Goal: Communication & Community: Ask a question

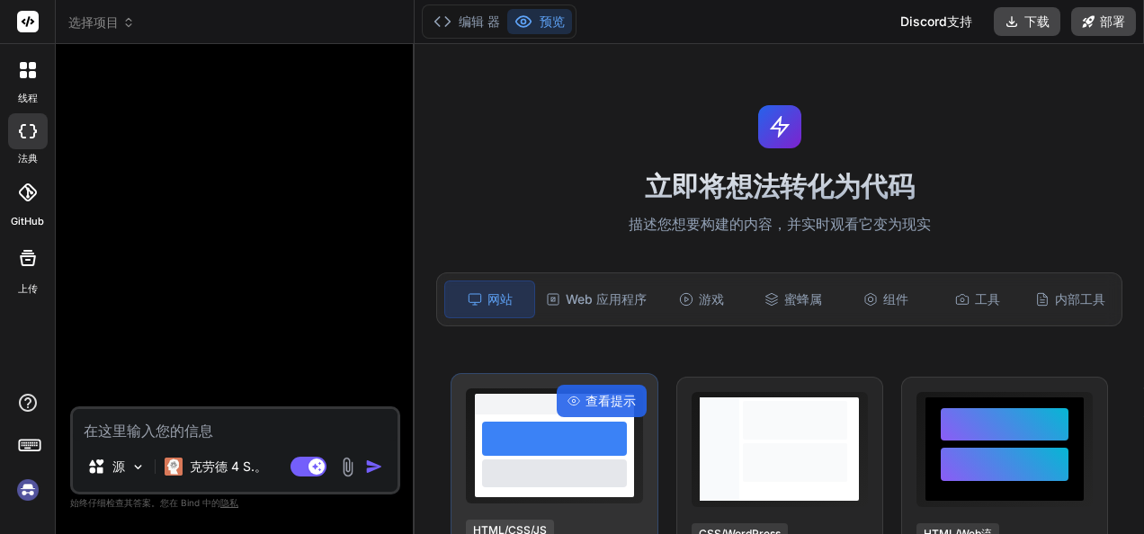
scroll to position [180, 0]
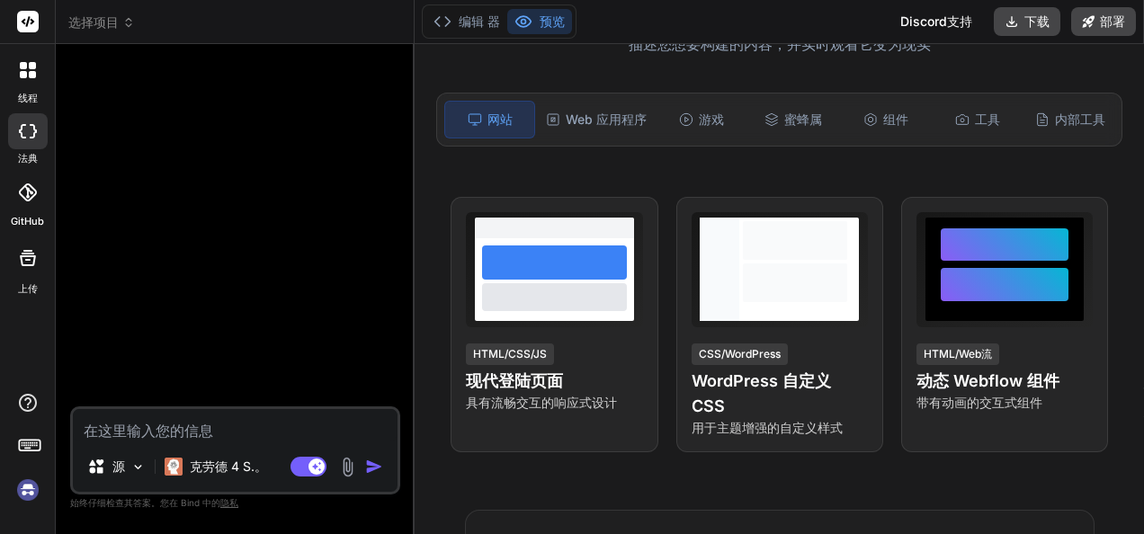
click at [183, 432] on textarea at bounding box center [235, 425] width 325 height 32
click at [227, 471] on font "克劳德 4 S.。" at bounding box center [228, 466] width 77 height 15
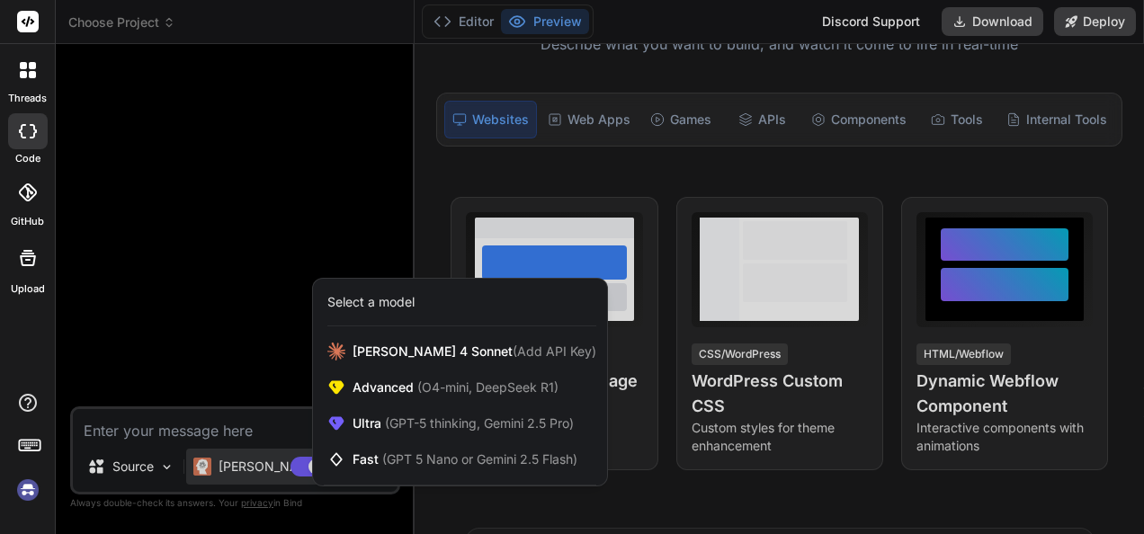
click at [219, 360] on div at bounding box center [572, 267] width 1144 height 534
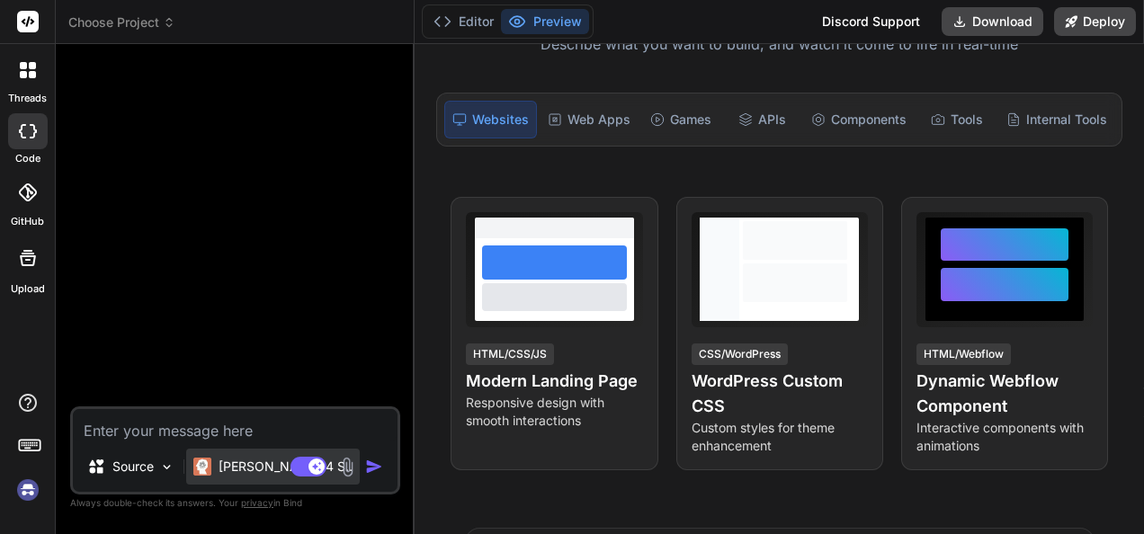
click at [236, 471] on font "Claude 4 S.." at bounding box center [285, 466] width 134 height 15
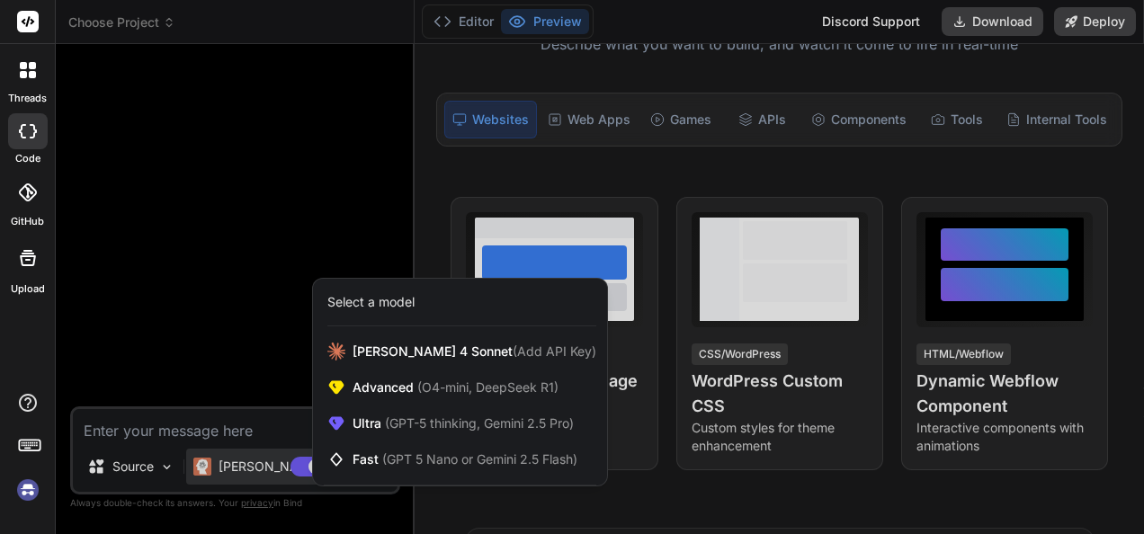
click at [237, 471] on div at bounding box center [572, 267] width 1144 height 534
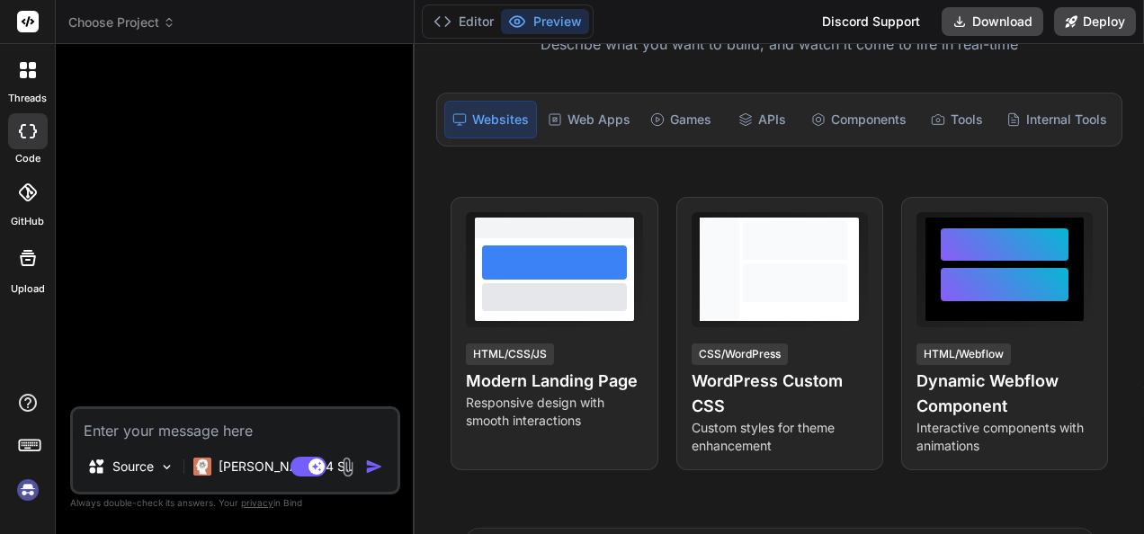
click at [20, 489] on img at bounding box center [28, 490] width 31 height 31
click at [25, 490] on img at bounding box center [28, 490] width 31 height 31
click at [16, 97] on label "threads" at bounding box center [27, 98] width 39 height 15
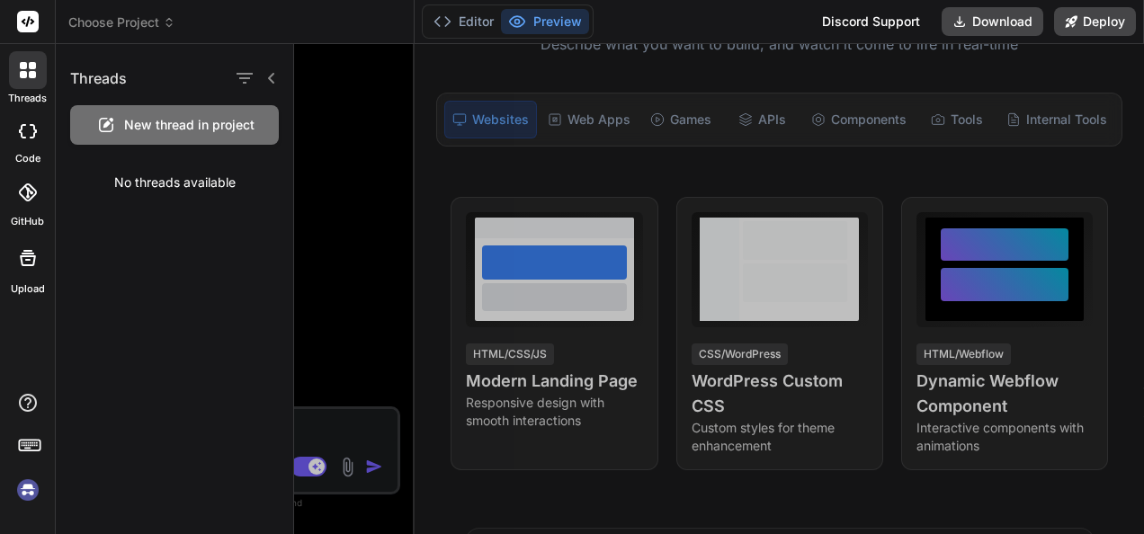
click at [17, 90] on div "threads" at bounding box center [27, 75] width 55 height 62
click at [20, 69] on icon at bounding box center [28, 70] width 16 height 16
click at [282, 82] on div "Threads" at bounding box center [174, 74] width 237 height 61
click at [276, 78] on icon at bounding box center [271, 78] width 14 height 14
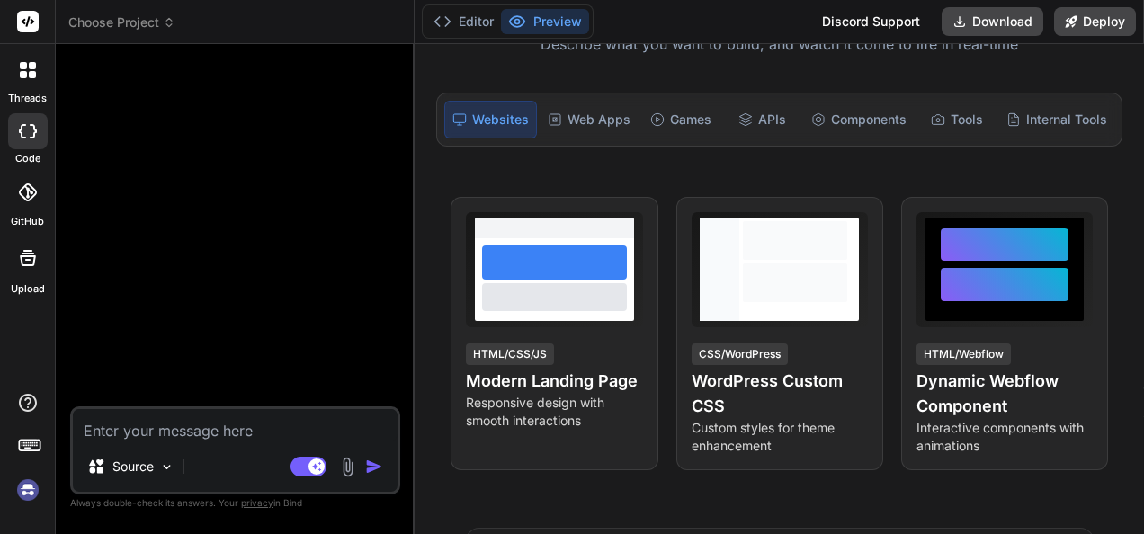
scroll to position [120, 0]
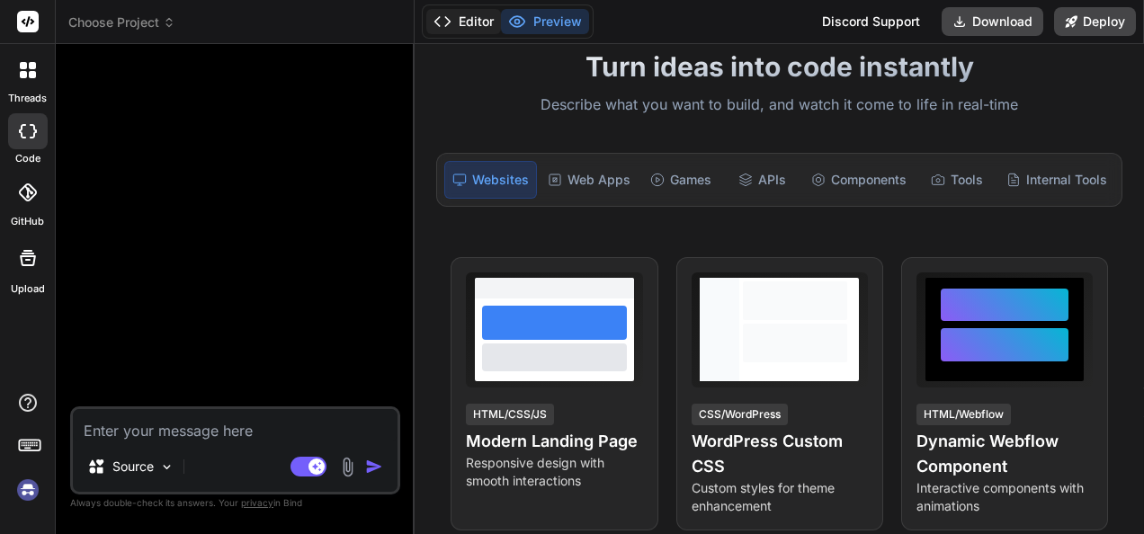
click at [468, 26] on font "Editor" at bounding box center [476, 22] width 35 height 18
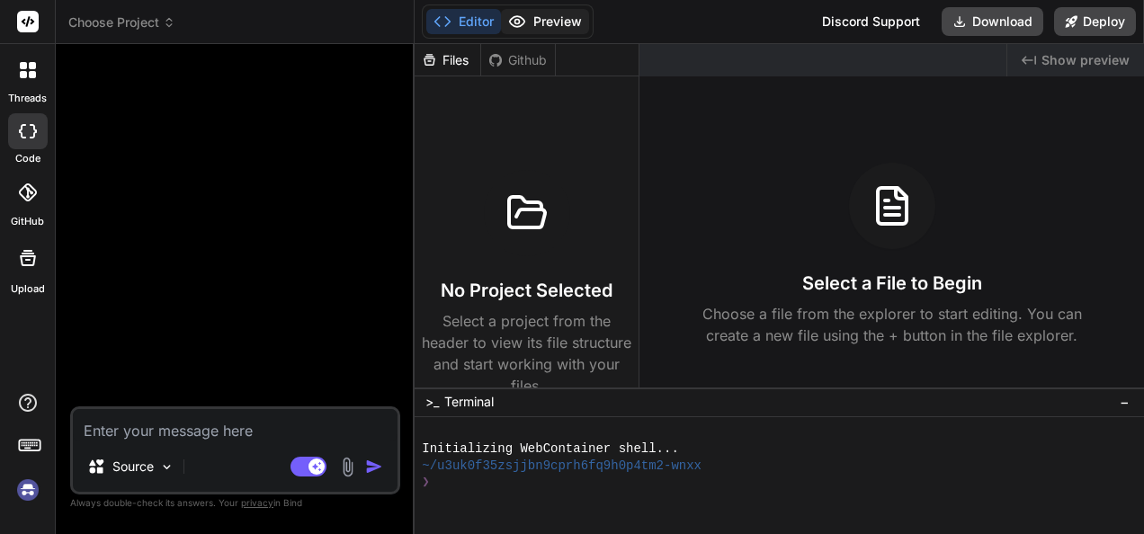
click at [545, 26] on font "Preview" at bounding box center [557, 22] width 49 height 18
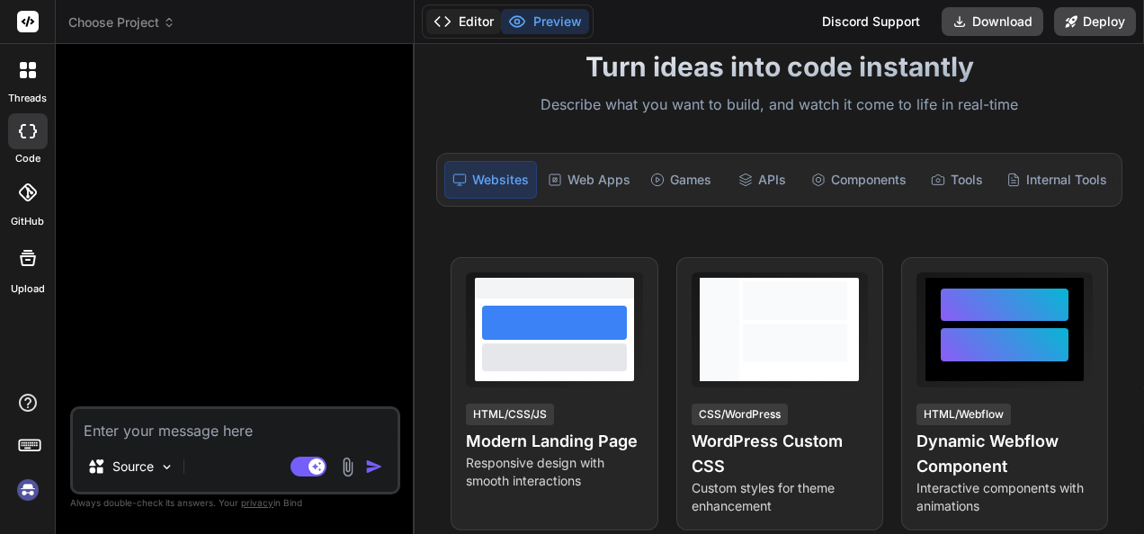
click at [495, 21] on button "Editor" at bounding box center [463, 21] width 75 height 25
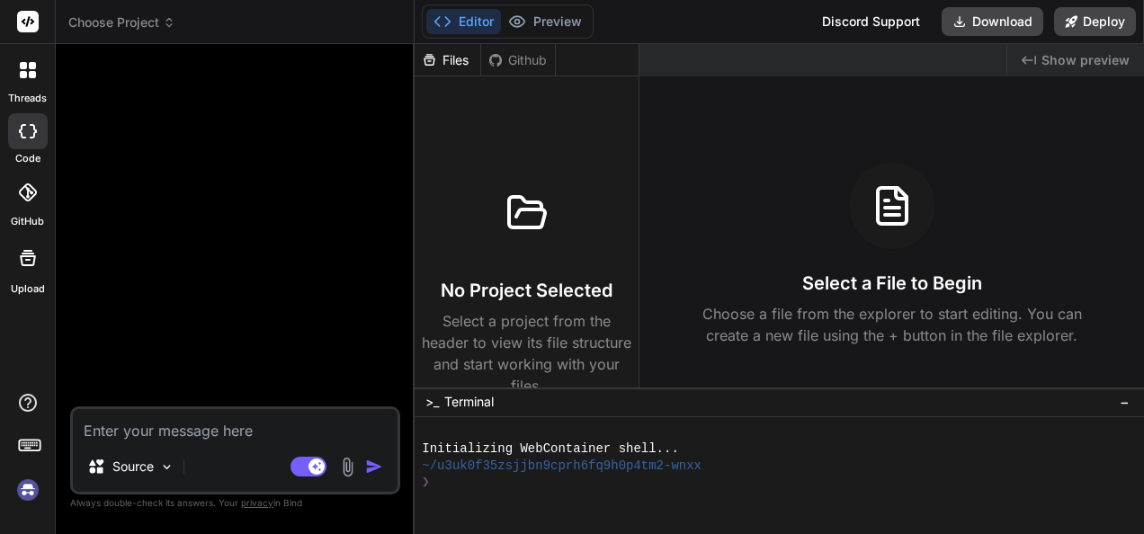
click at [1124, 403] on span "−" at bounding box center [1124, 402] width 10 height 18
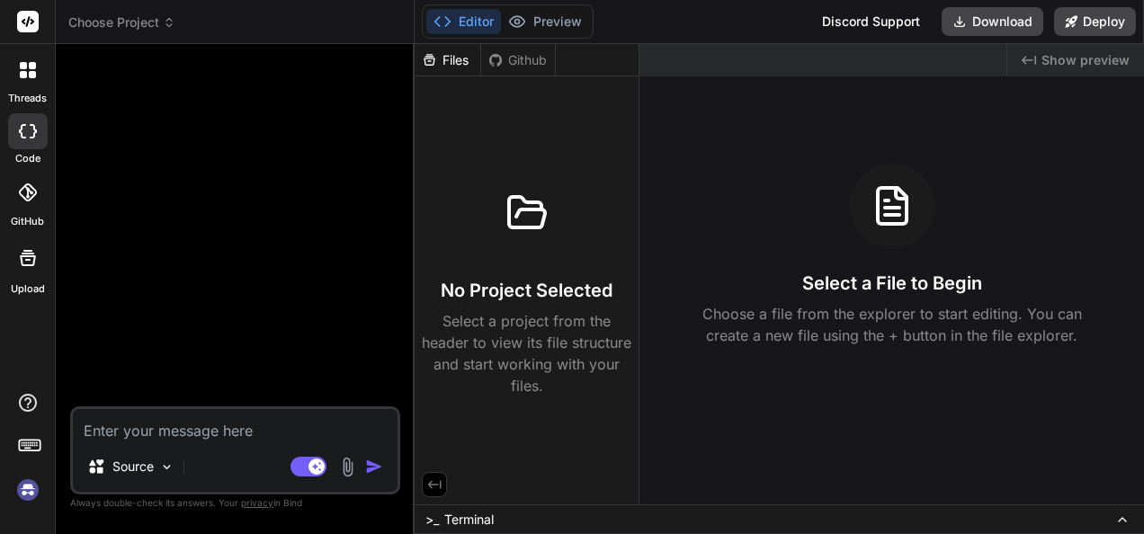
click at [534, 65] on font "Github" at bounding box center [527, 60] width 39 height 18
click at [450, 50] on div "Files" at bounding box center [448, 60] width 67 height 32
drag, startPoint x: 447, startPoint y: 53, endPoint x: 445, endPoint y: 71, distance: 18.1
click at [445, 71] on div "Files" at bounding box center [448, 60] width 67 height 32
drag, startPoint x: 445, startPoint y: 71, endPoint x: 432, endPoint y: 127, distance: 57.4
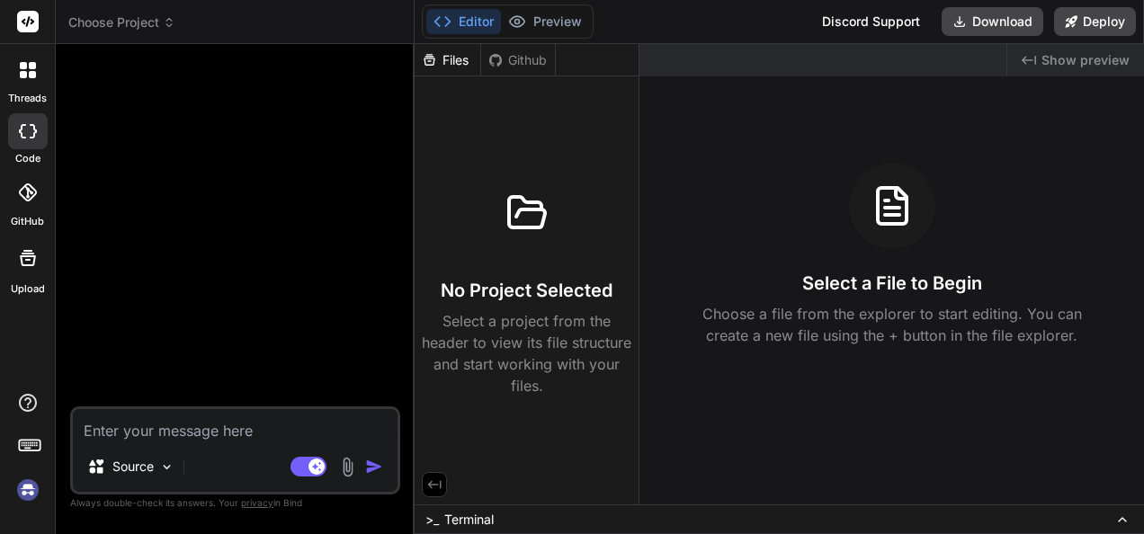
click at [432, 127] on div "No Project Selected Select a project from the header to view its file structure…" at bounding box center [527, 239] width 224 height 327
click at [436, 61] on icon at bounding box center [429, 59] width 15 height 15
click at [550, 16] on font "Preview" at bounding box center [557, 22] width 49 height 18
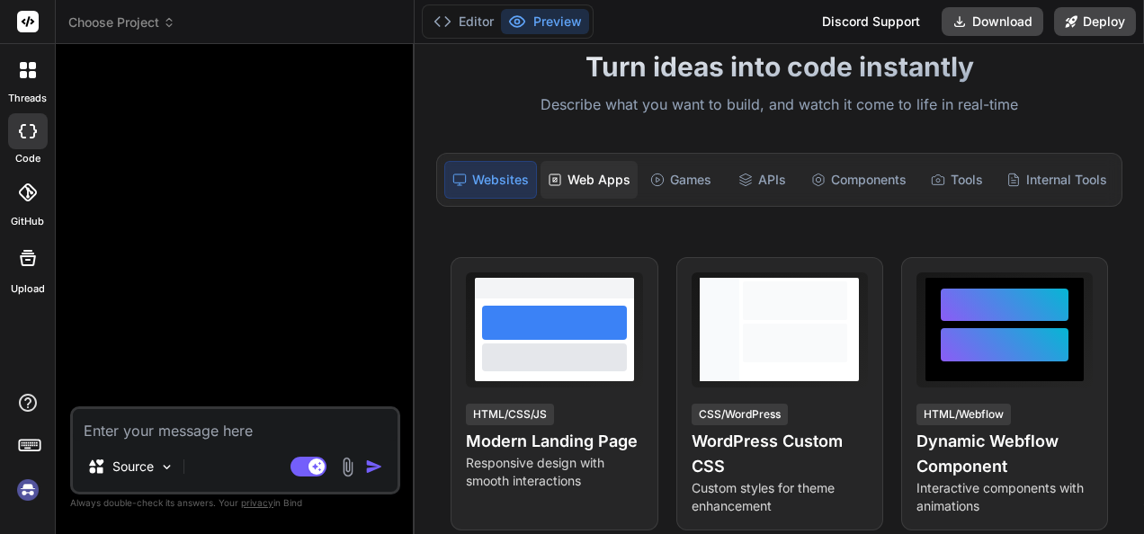
click at [574, 171] on font "Web Apps" at bounding box center [598, 180] width 63 height 18
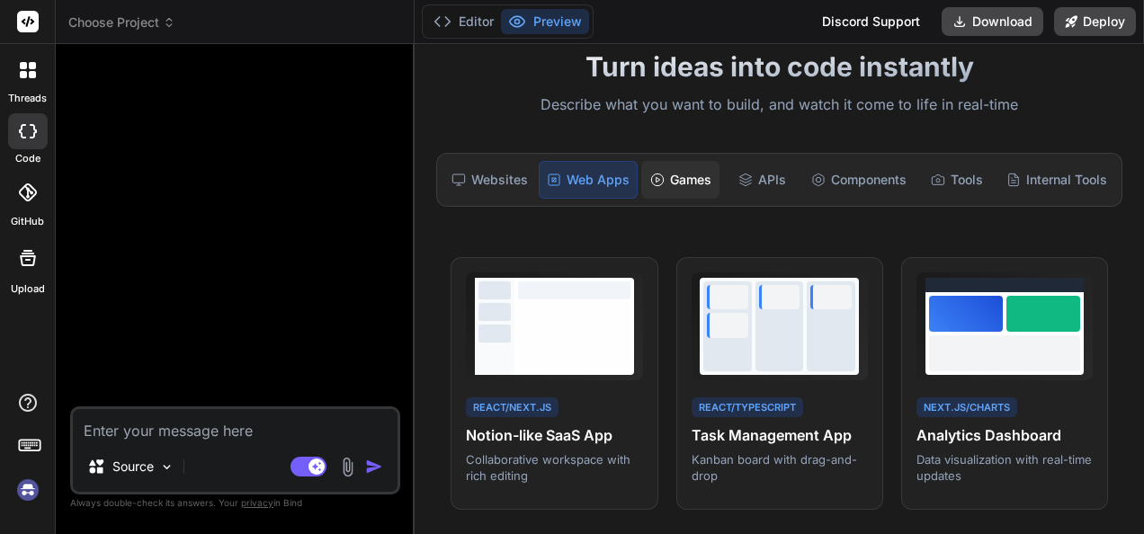
click at [670, 171] on font "Games" at bounding box center [690, 180] width 41 height 18
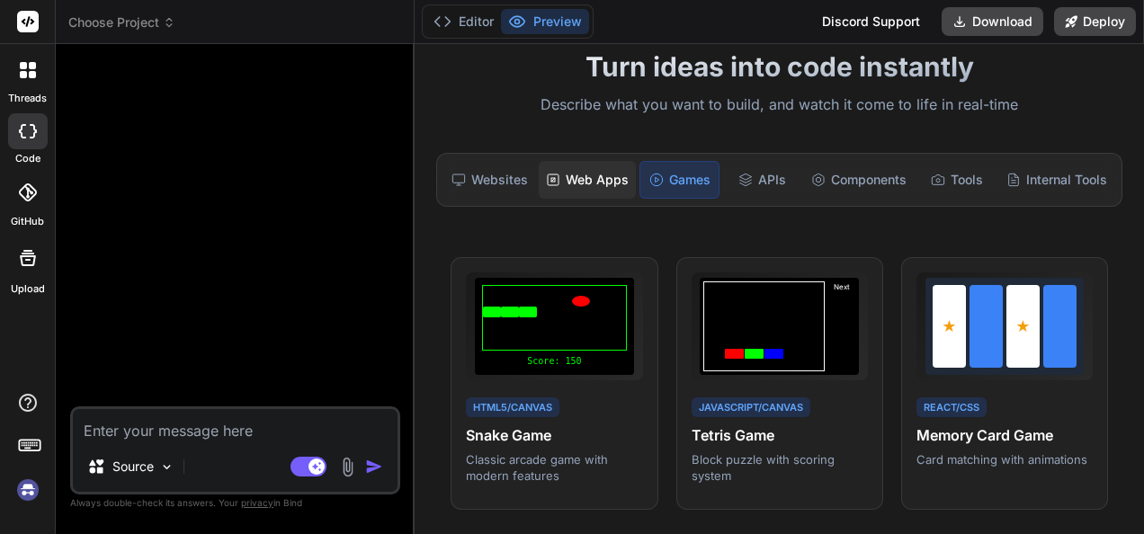
click at [592, 172] on font "Web Apps" at bounding box center [597, 180] width 63 height 18
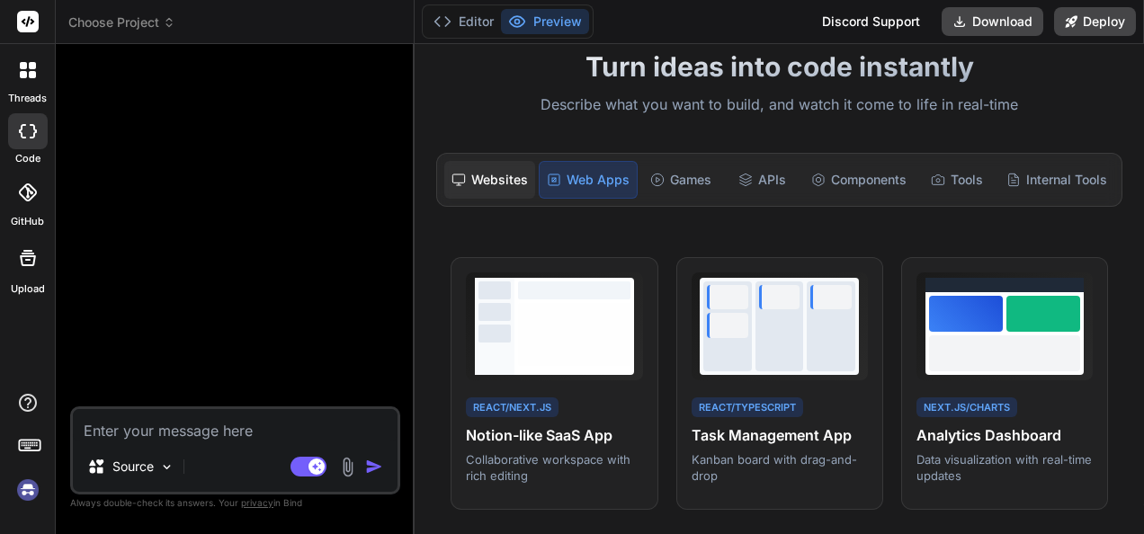
click at [493, 189] on div "Websites" at bounding box center [489, 180] width 91 height 38
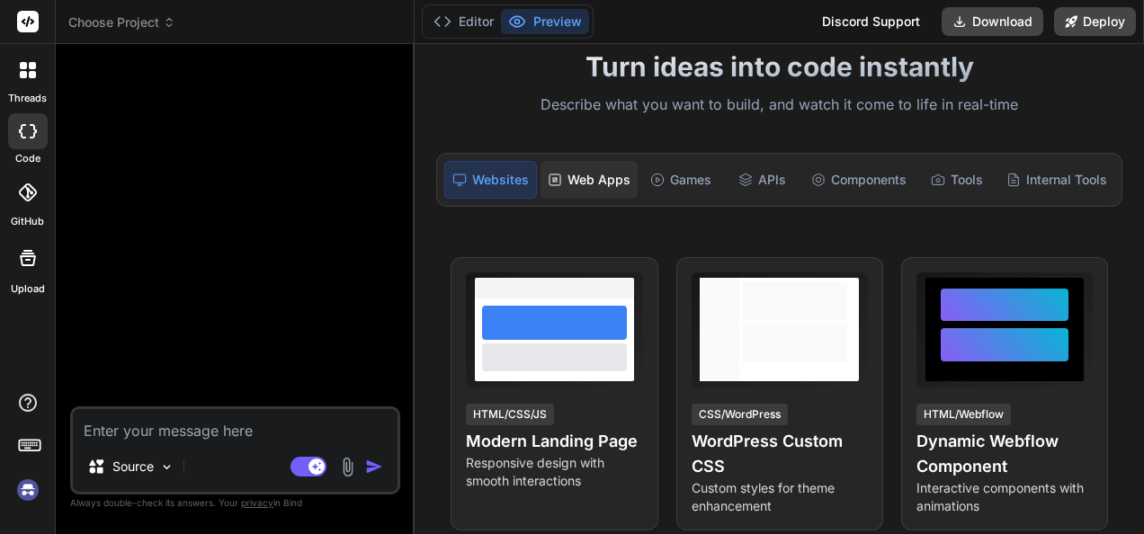
click at [620, 174] on font "Web Apps" at bounding box center [598, 180] width 63 height 18
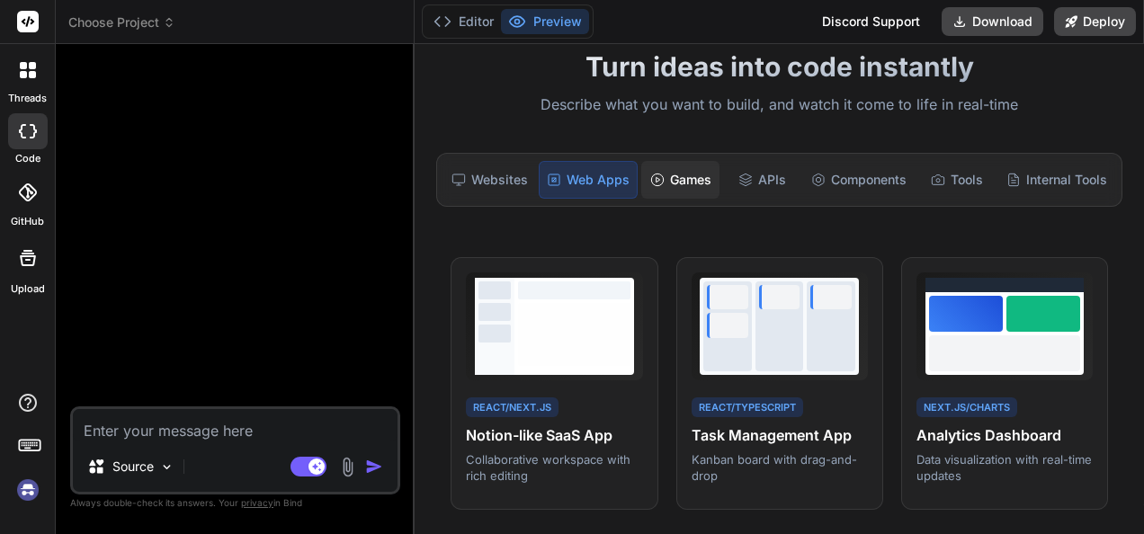
click at [670, 171] on font "Games" at bounding box center [690, 180] width 41 height 18
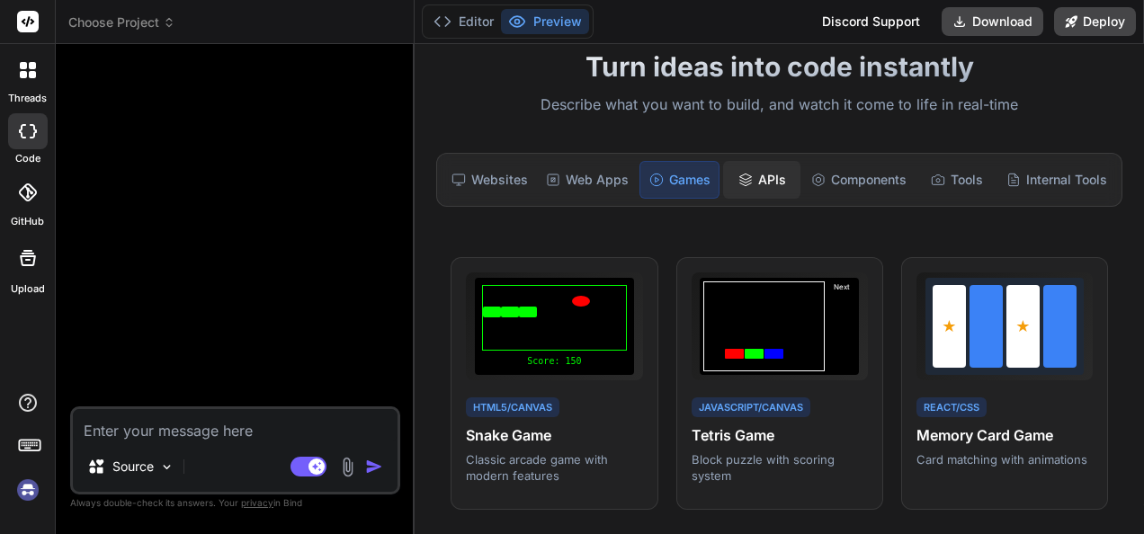
click at [784, 167] on div "APIs" at bounding box center [762, 180] width 78 height 38
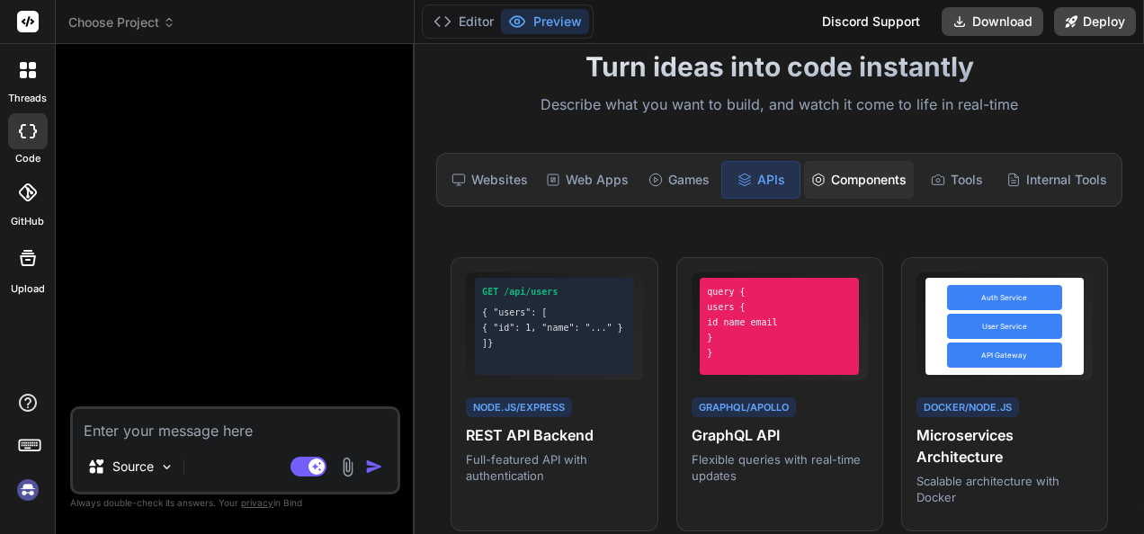
click at [860, 166] on div "Components" at bounding box center [859, 180] width 110 height 38
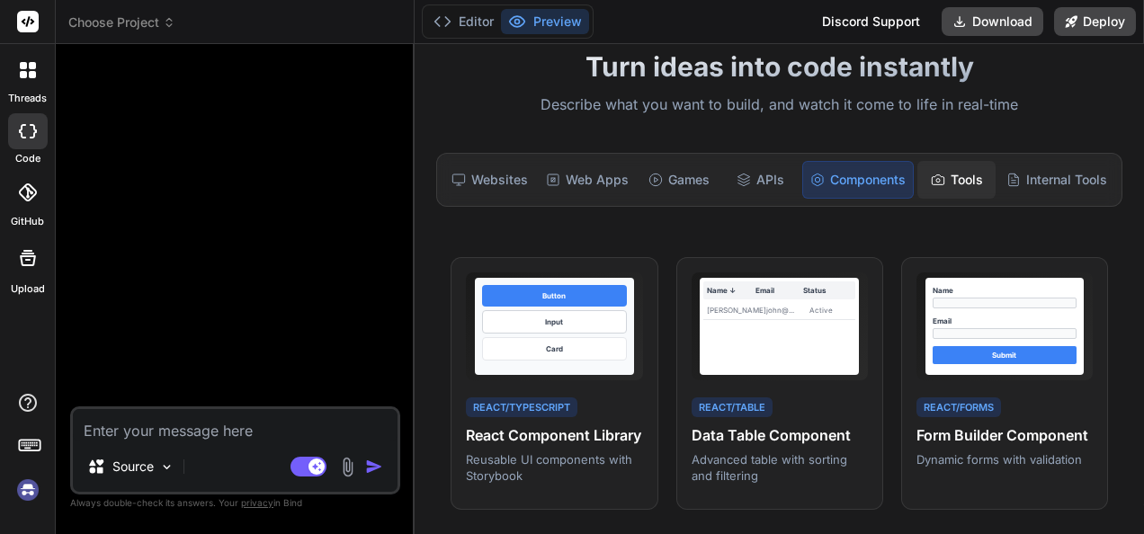
click at [955, 163] on div "Tools" at bounding box center [956, 180] width 78 height 38
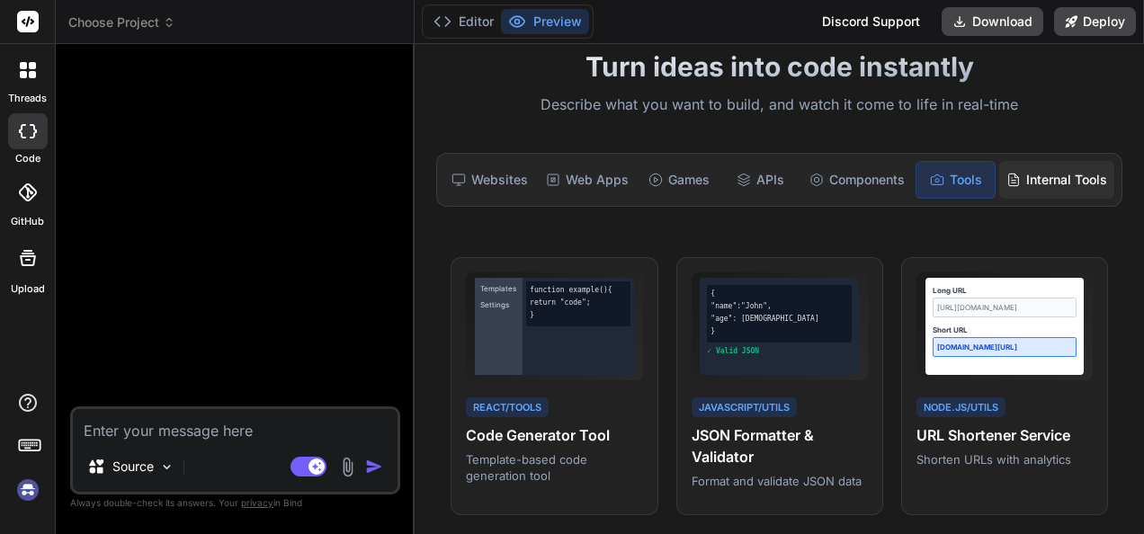
click at [1026, 174] on font "Internal Tools" at bounding box center [1066, 180] width 81 height 18
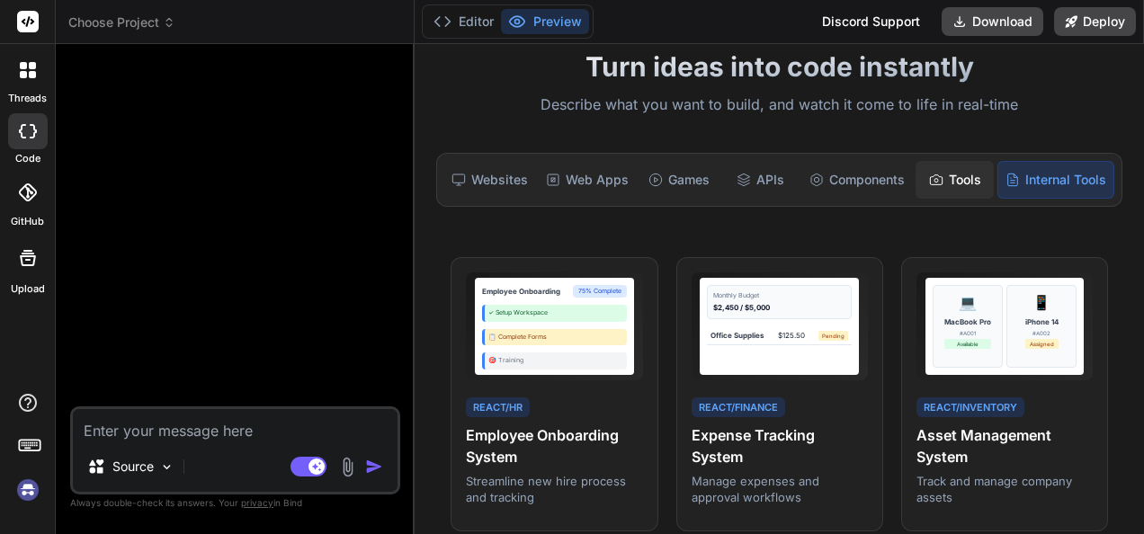
click at [949, 173] on font "Tools" at bounding box center [965, 180] width 32 height 18
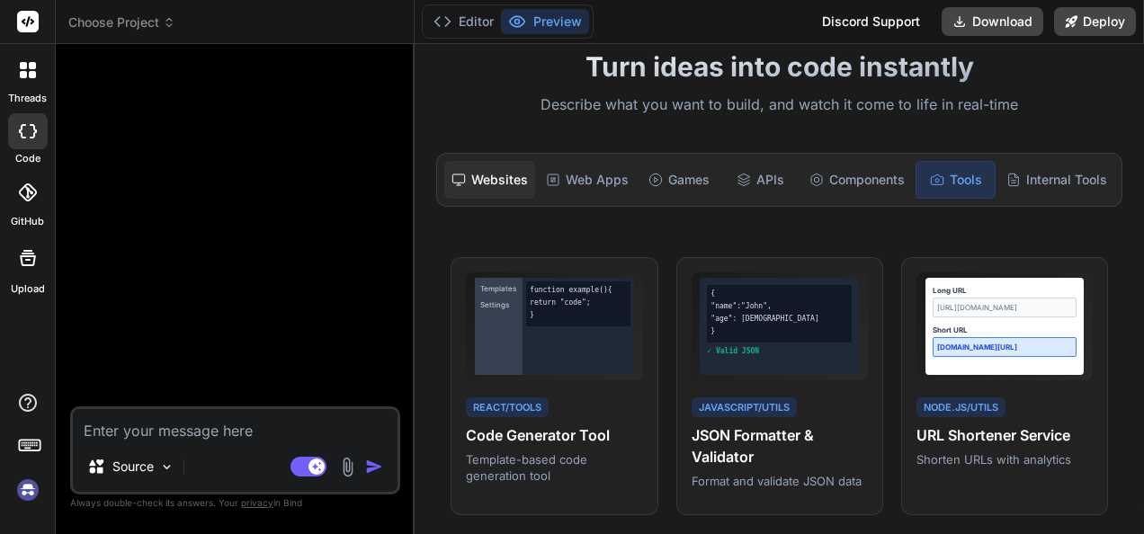
click at [480, 168] on div "Websites" at bounding box center [489, 180] width 91 height 38
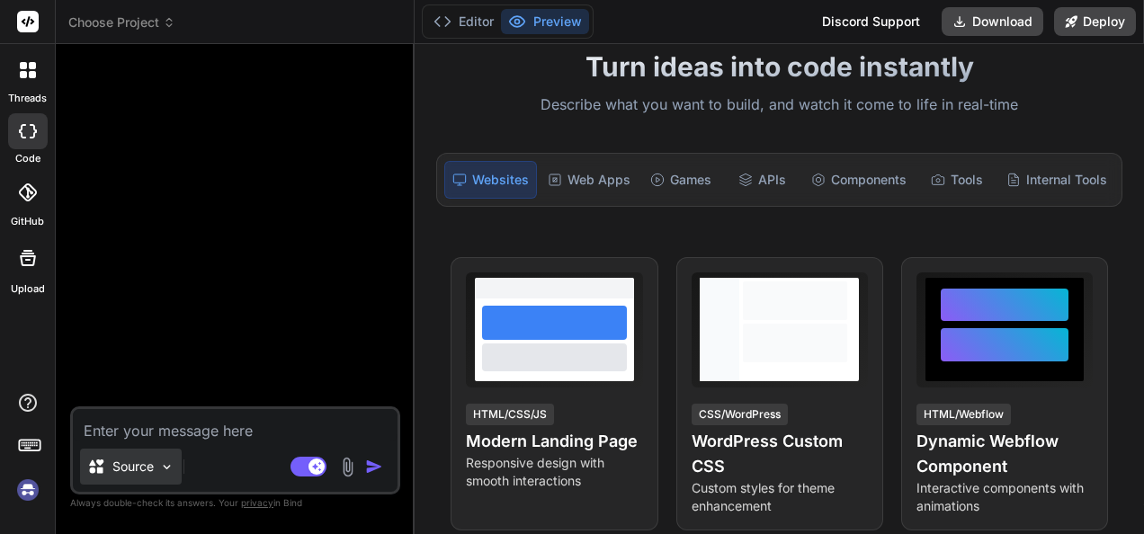
click at [164, 466] on img at bounding box center [166, 466] width 15 height 15
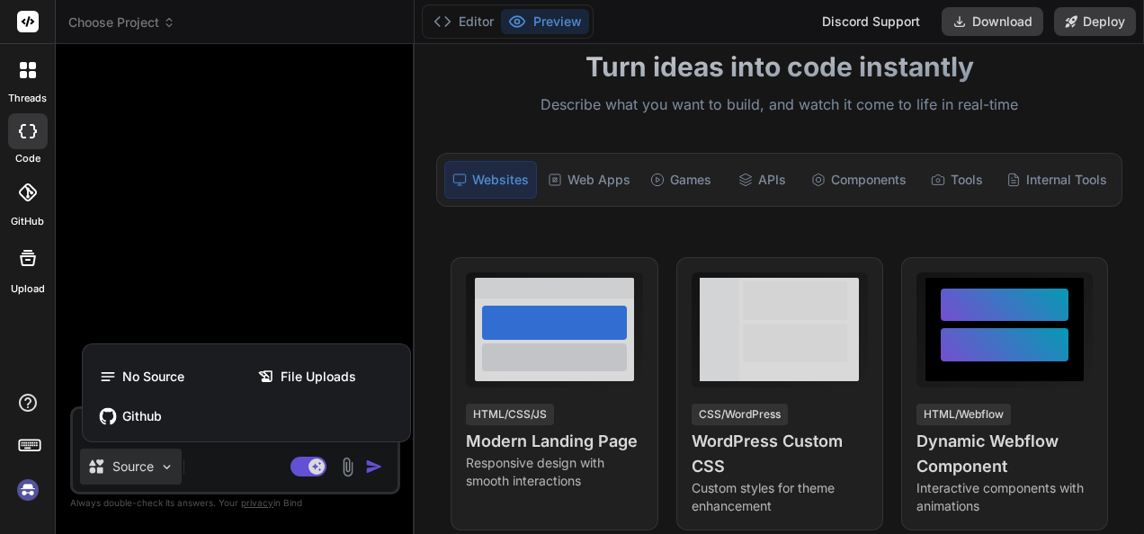
click at [163, 464] on div at bounding box center [572, 267] width 1144 height 534
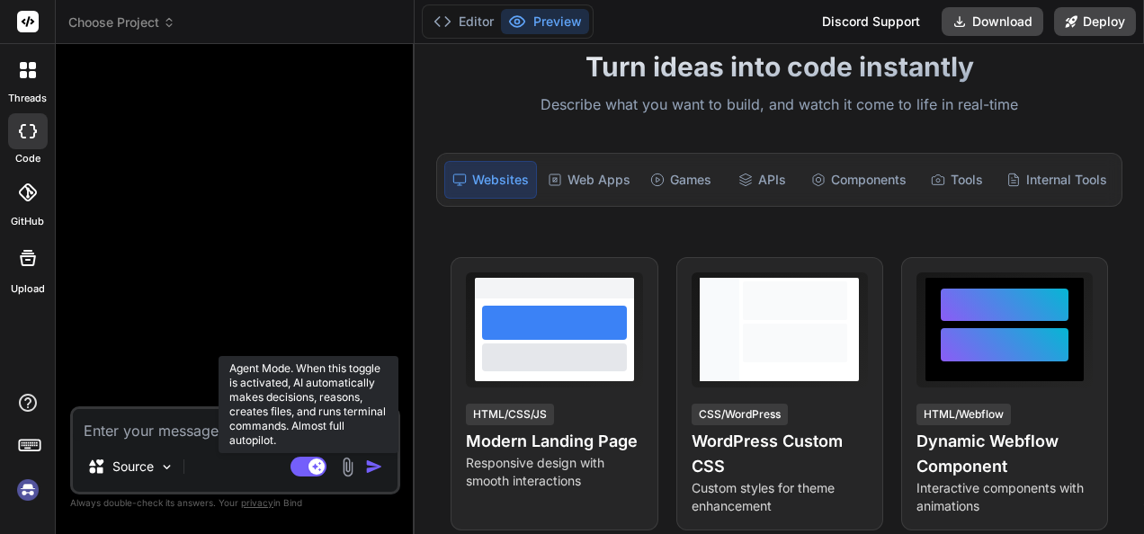
click at [308, 459] on rect at bounding box center [308, 467] width 36 height 20
click at [311, 468] on rect at bounding box center [308, 467] width 36 height 20
type textarea "x"
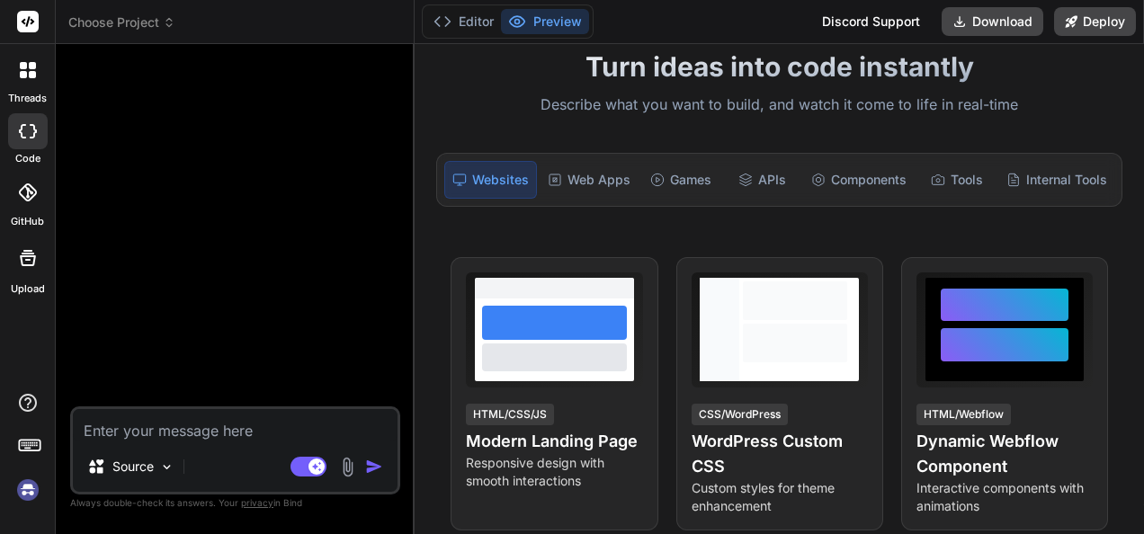
click at [179, 427] on textarea at bounding box center [235, 425] width 325 height 32
type textarea "n"
type textarea "x"
type textarea "ni"
type textarea "x"
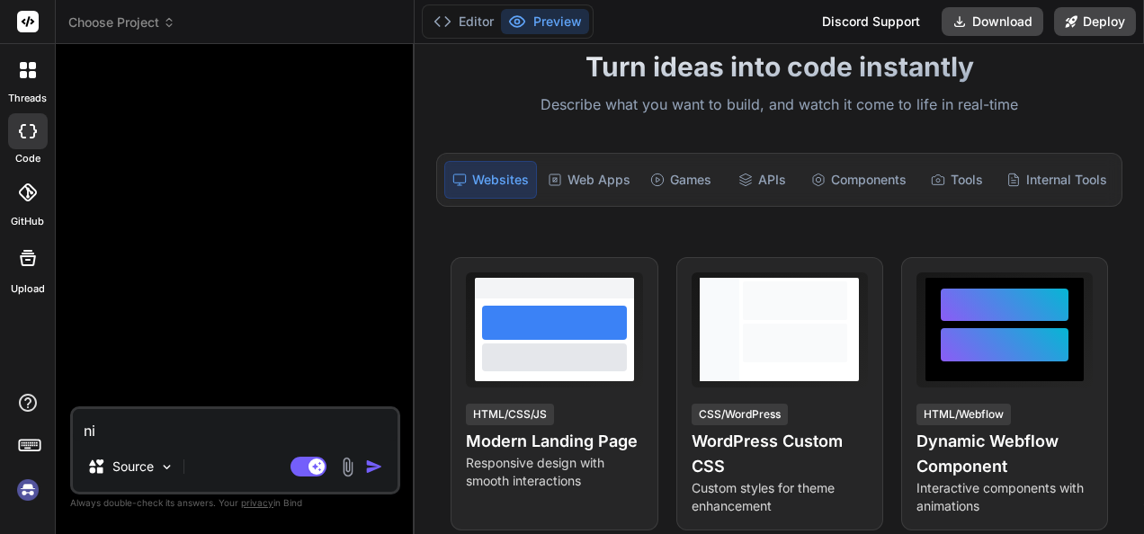
type textarea "nih"
type textarea "x"
type textarea "ni"
type textarea "x"
type textarea "n"
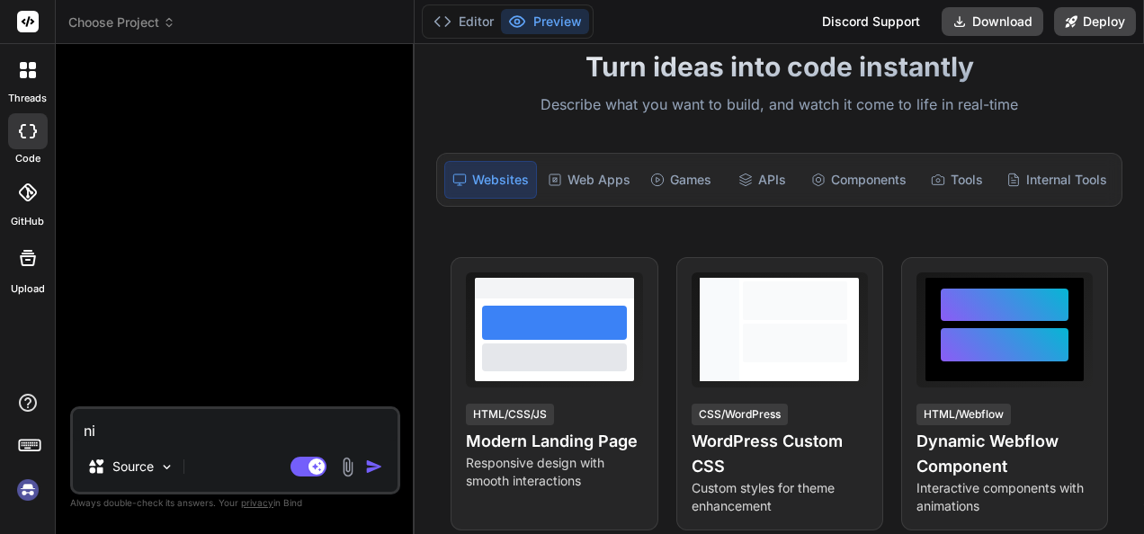
type textarea "x"
type textarea "N"
type textarea "x"
type textarea "Ni"
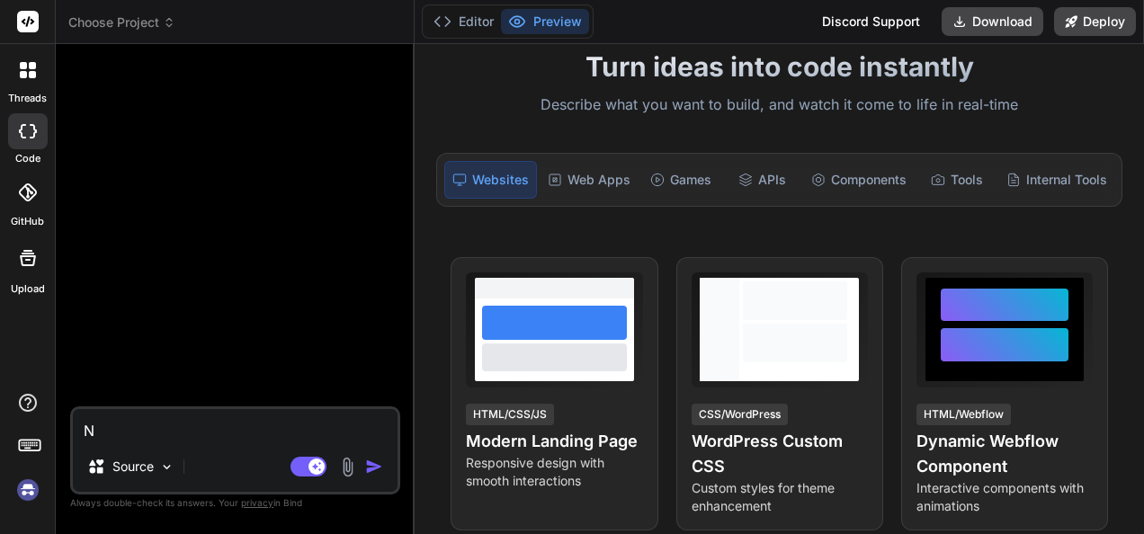
type textarea "x"
type textarea "Nih"
type textarea "x"
type textarea "Ni"
type textarea "x"
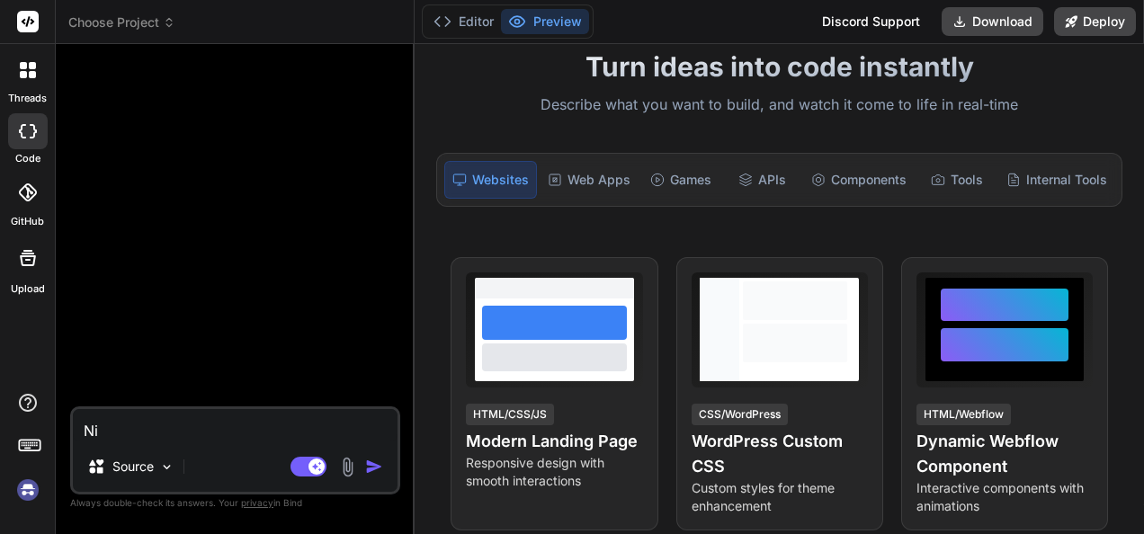
type textarea "N"
type textarea "x"
type textarea "n"
type textarea "x"
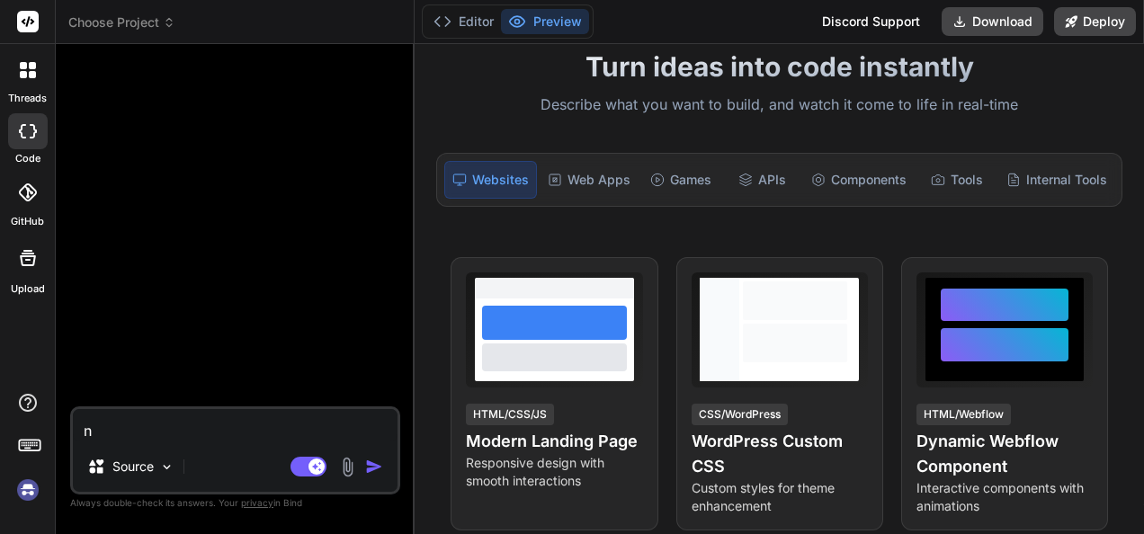
type textarea "ni"
type textarea "x"
type textarea "nih"
type textarea "x"
type textarea "你好"
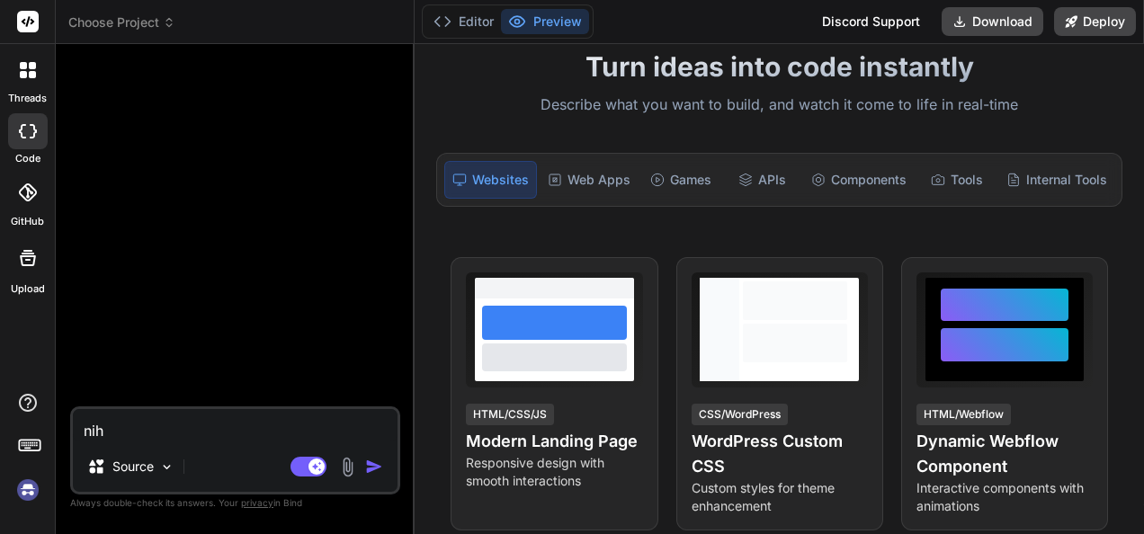
type textarea "x"
type textarea "你好"
click at [369, 471] on img "button" at bounding box center [374, 467] width 18 height 18
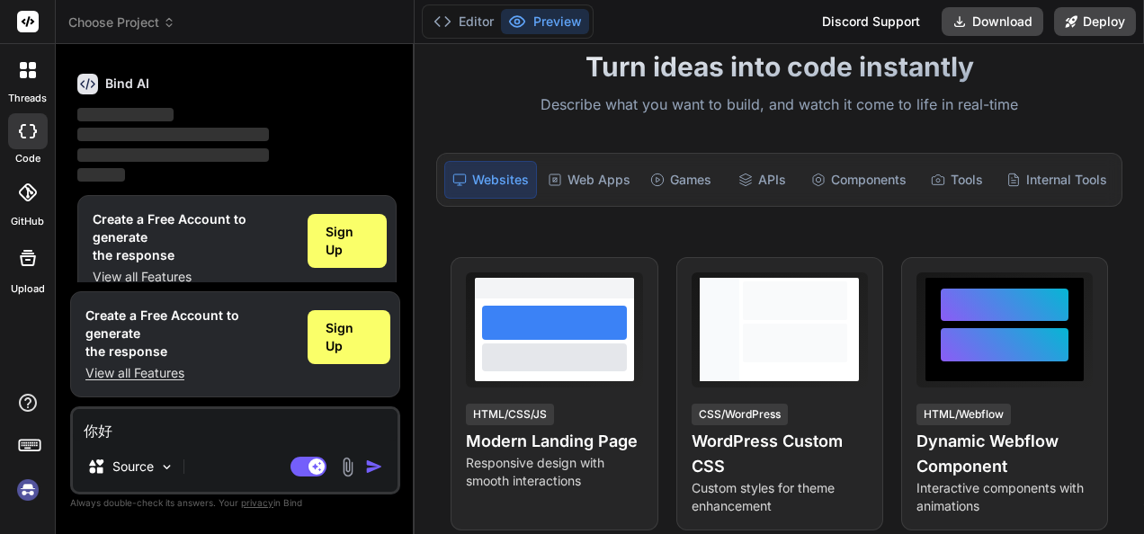
scroll to position [67, 0]
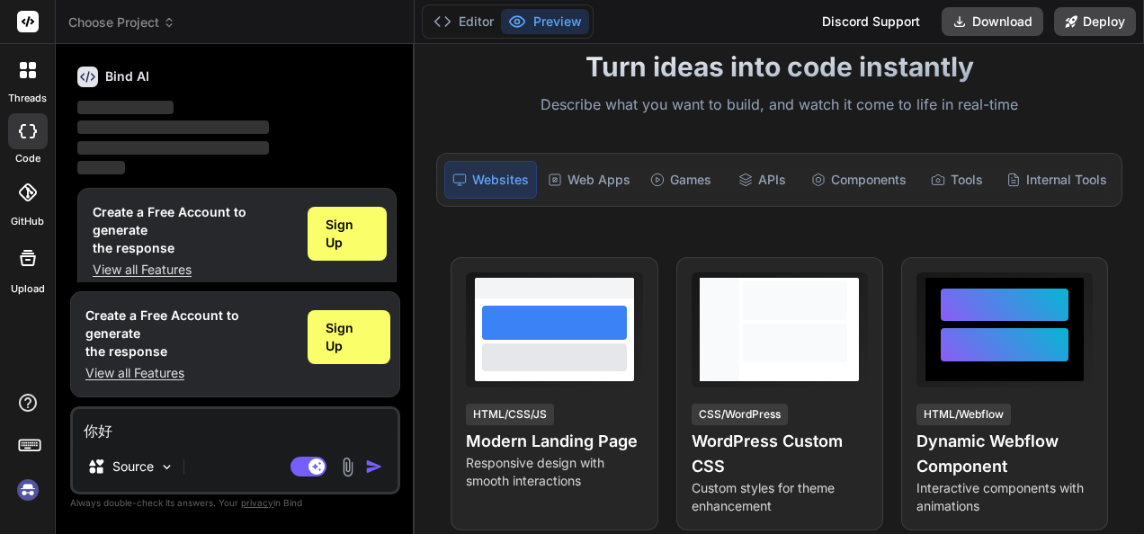
click at [146, 374] on p "View all Features" at bounding box center [189, 373] width 208 height 18
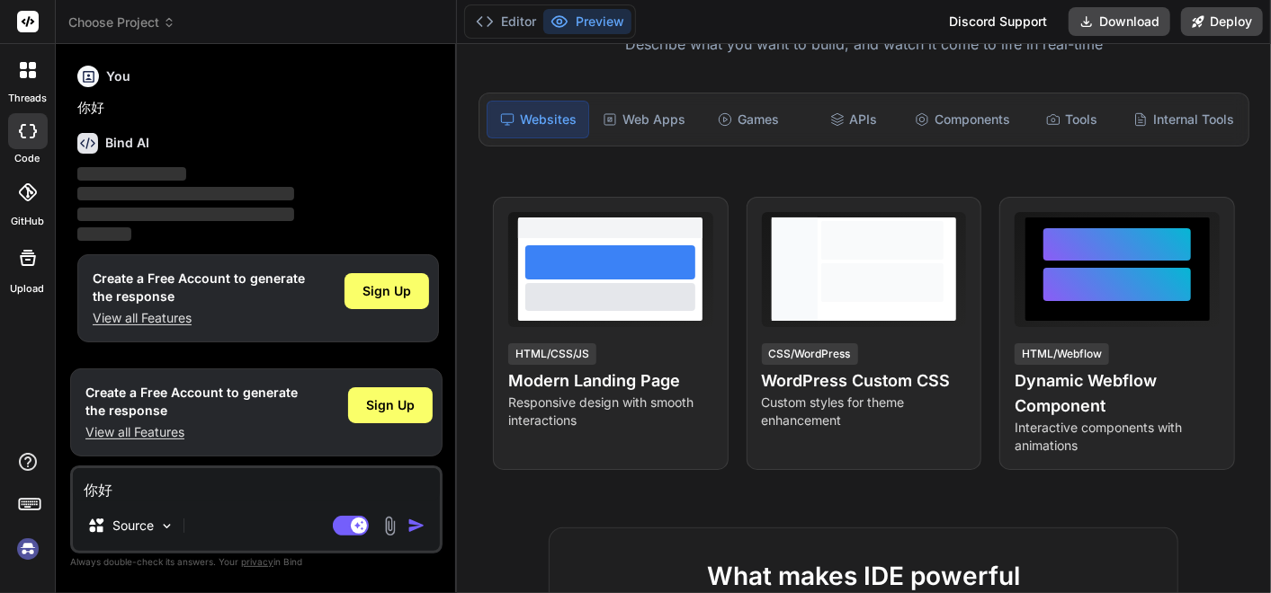
scroll to position [179, 0]
type textarea "x"
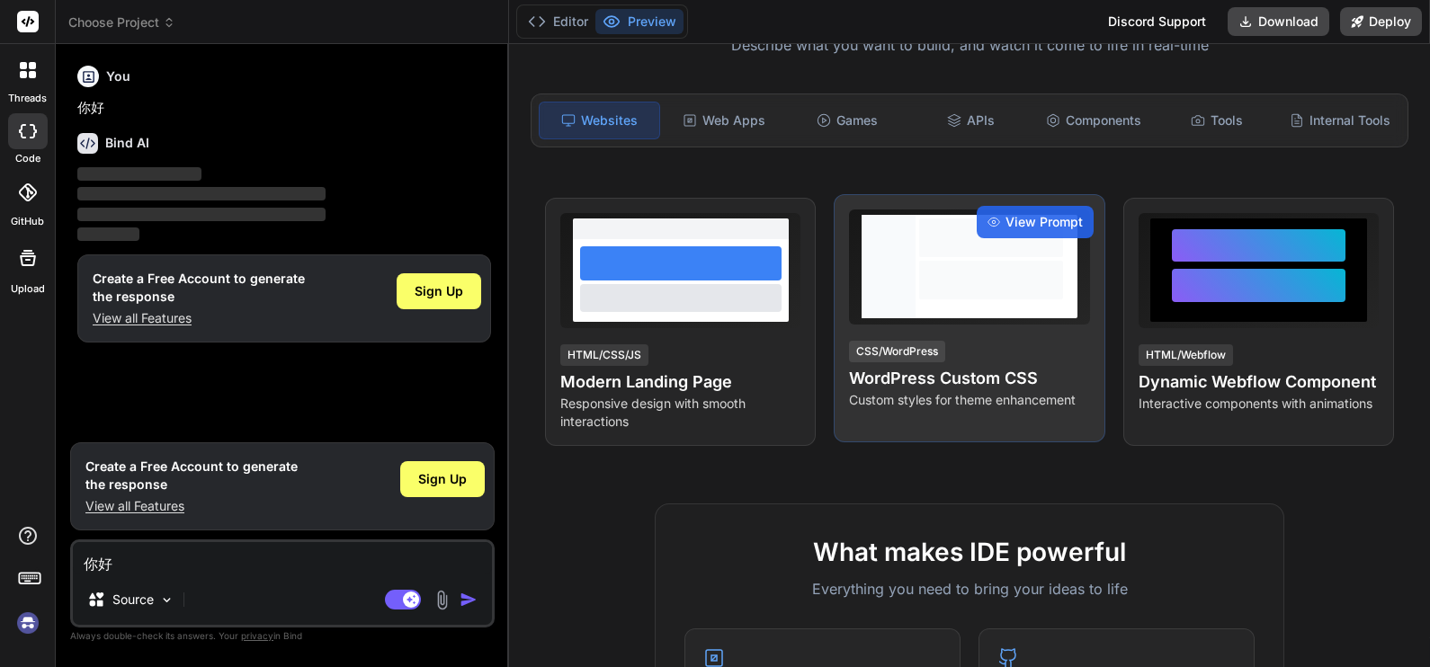
scroll to position [0, 0]
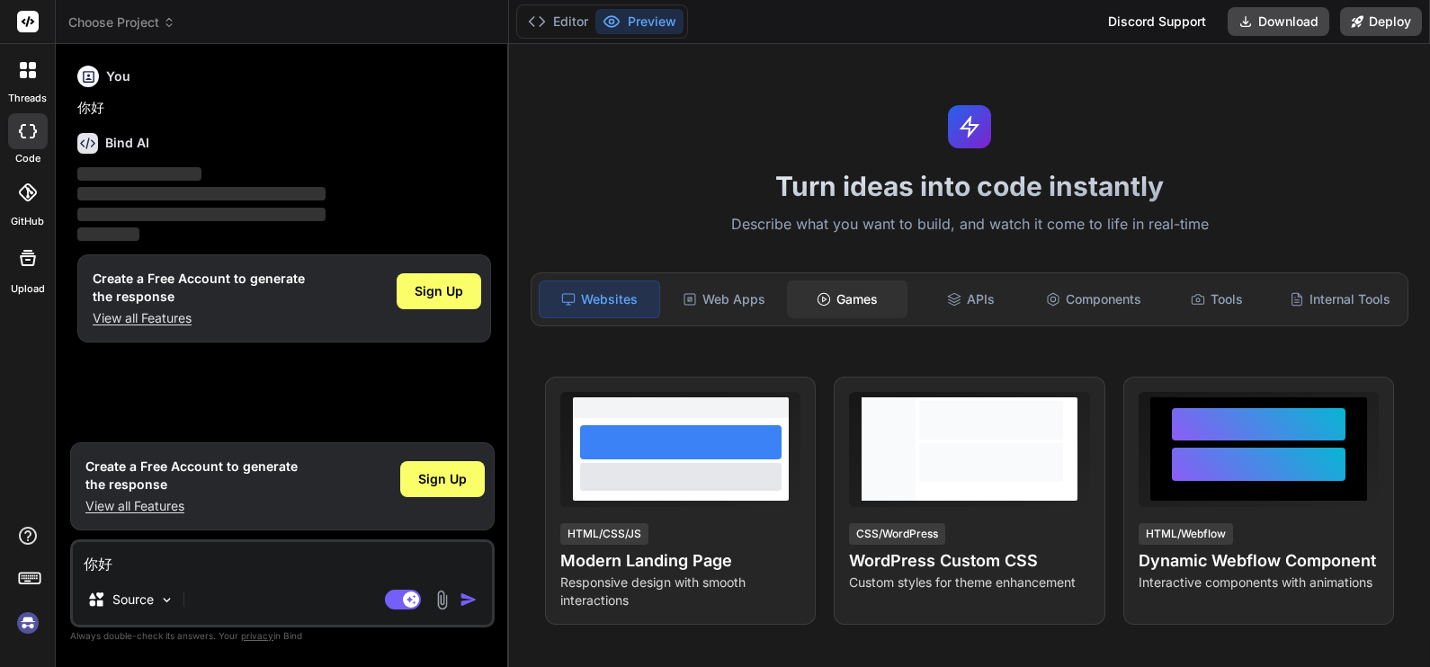
click at [846, 304] on font "Games" at bounding box center [856, 299] width 41 height 18
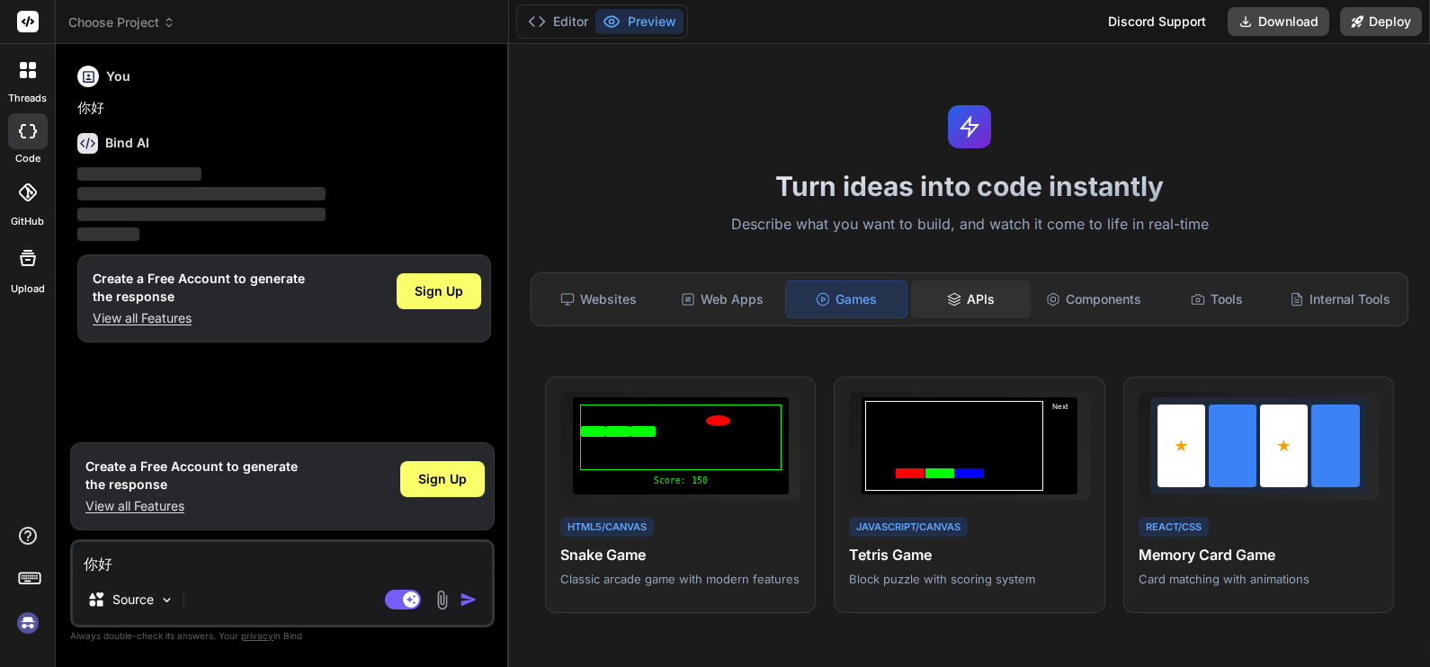
click at [923, 307] on div "APIs" at bounding box center [971, 300] width 120 height 38
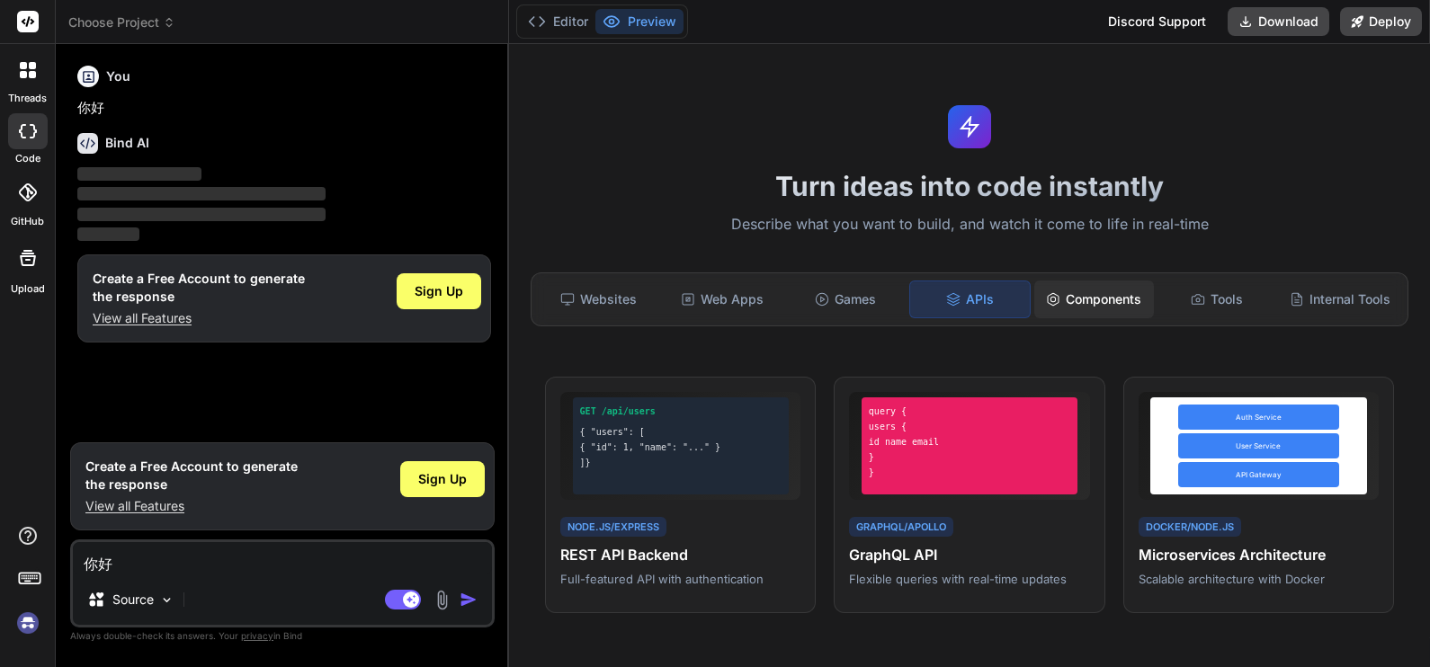
click at [1115, 299] on font "Components" at bounding box center [1104, 299] width 76 height 18
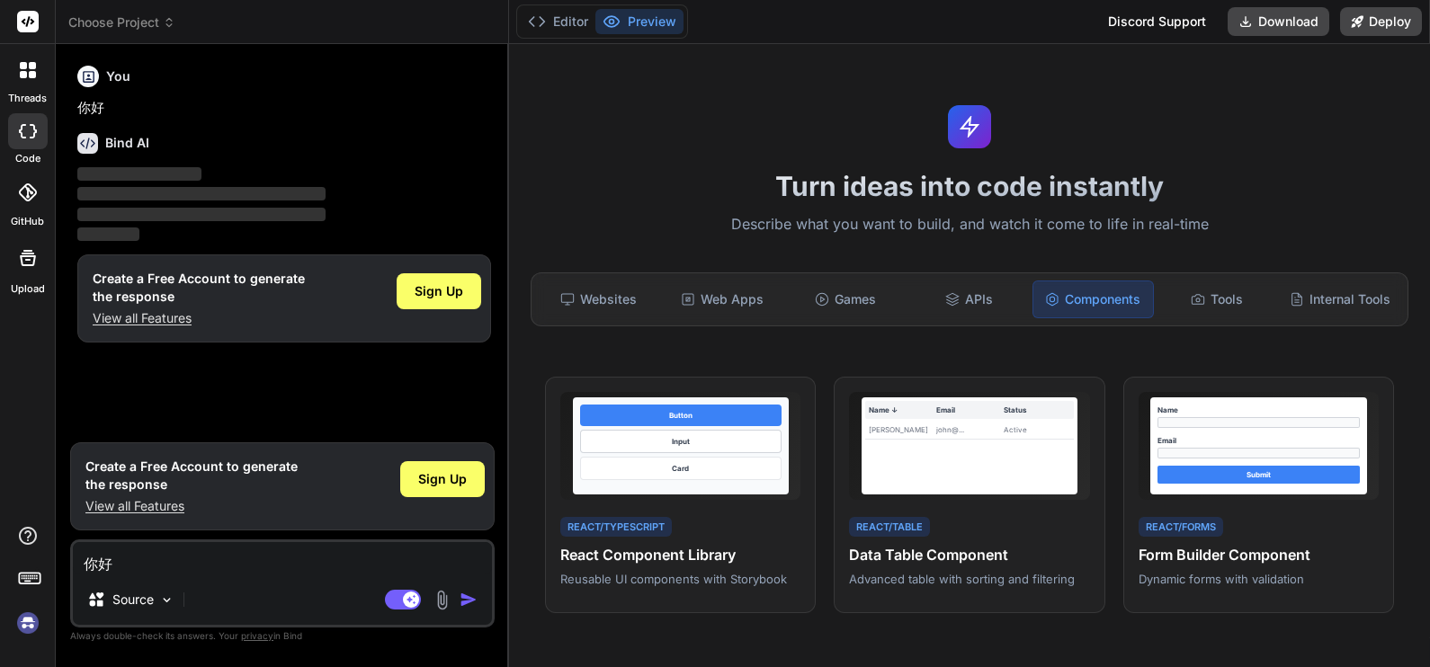
click at [1143, 277] on div "Websites Web Apps Games APIs Components Tools Internal Tools" at bounding box center [970, 299] width 878 height 54
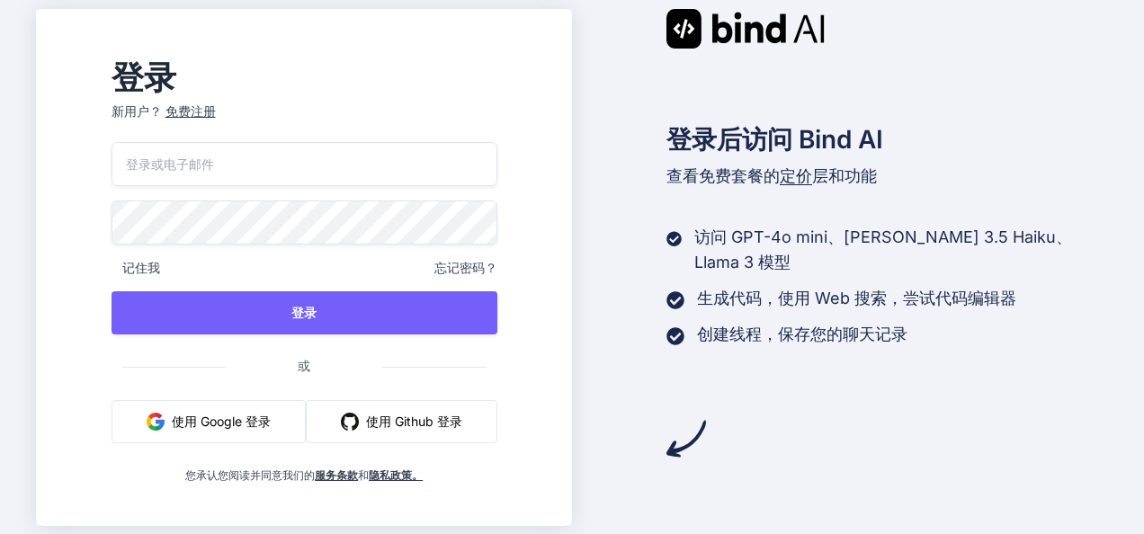
click at [385, 180] on input "email" at bounding box center [304, 164] width 386 height 44
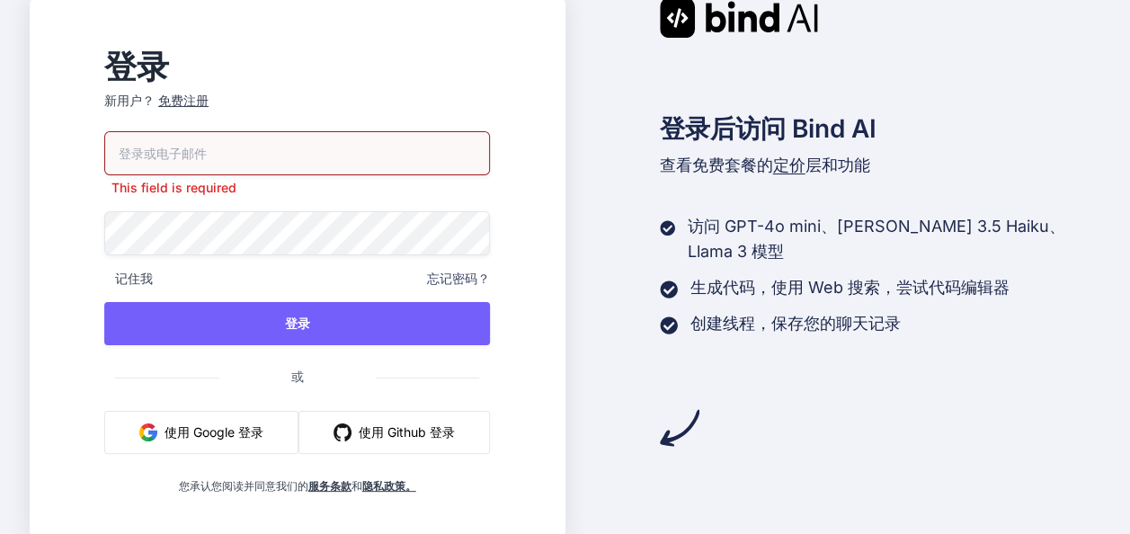
click at [292, 411] on button "使用 Google 登录" at bounding box center [201, 432] width 194 height 43
drag, startPoint x: 255, startPoint y: 439, endPoint x: 236, endPoint y: 446, distance: 21.0
click at [236, 446] on button "使用 Google 登录" at bounding box center [201, 432] width 194 height 43
click at [245, 432] on font "使用 Google 登录" at bounding box center [214, 432] width 99 height 19
click at [257, 445] on button "使用 Google 登录" at bounding box center [201, 432] width 194 height 43
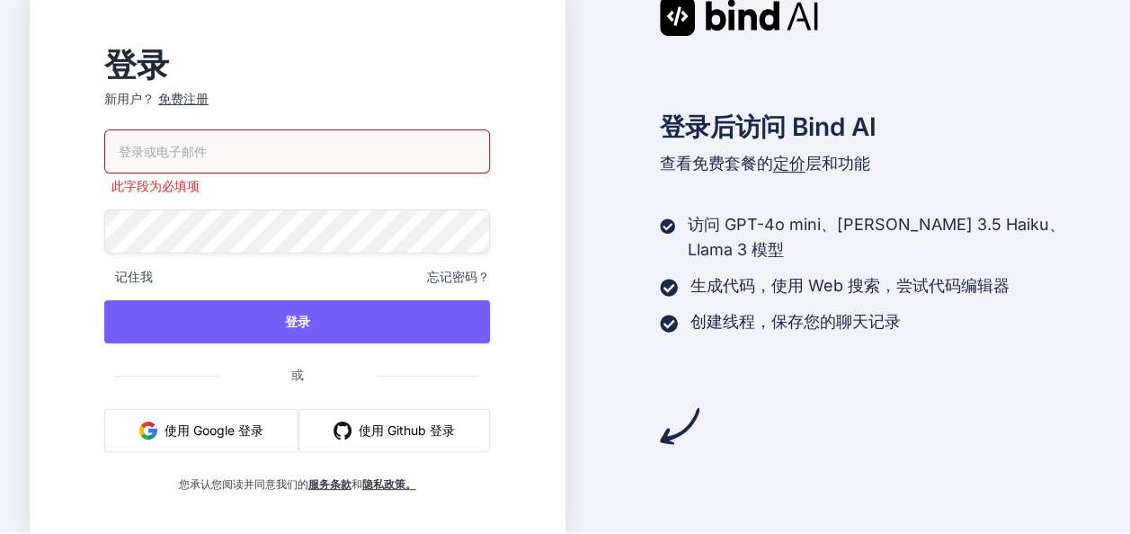
scroll to position [2, 0]
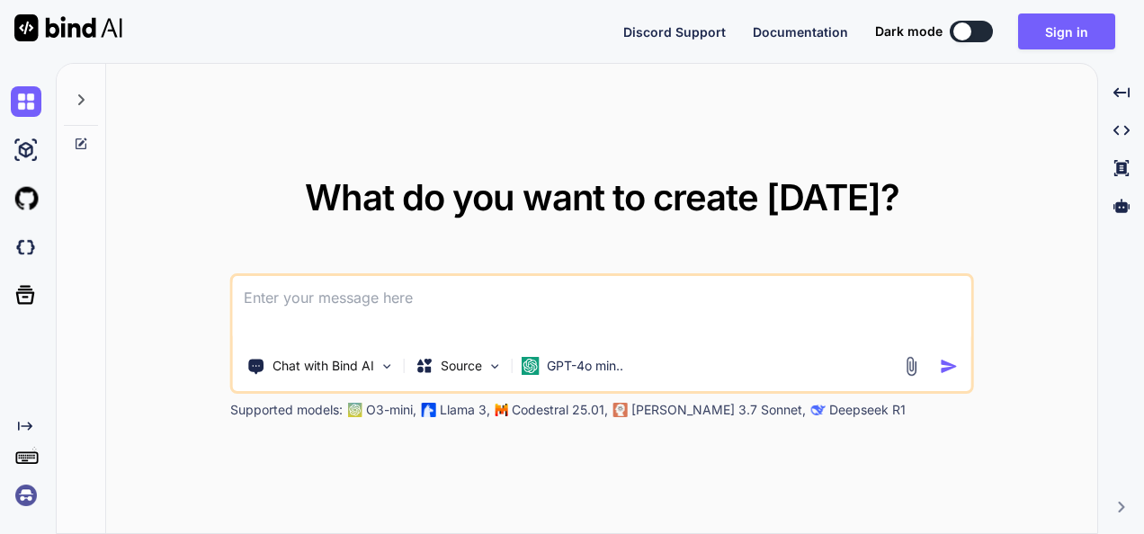
click at [448, 321] on textarea at bounding box center [602, 309] width 738 height 67
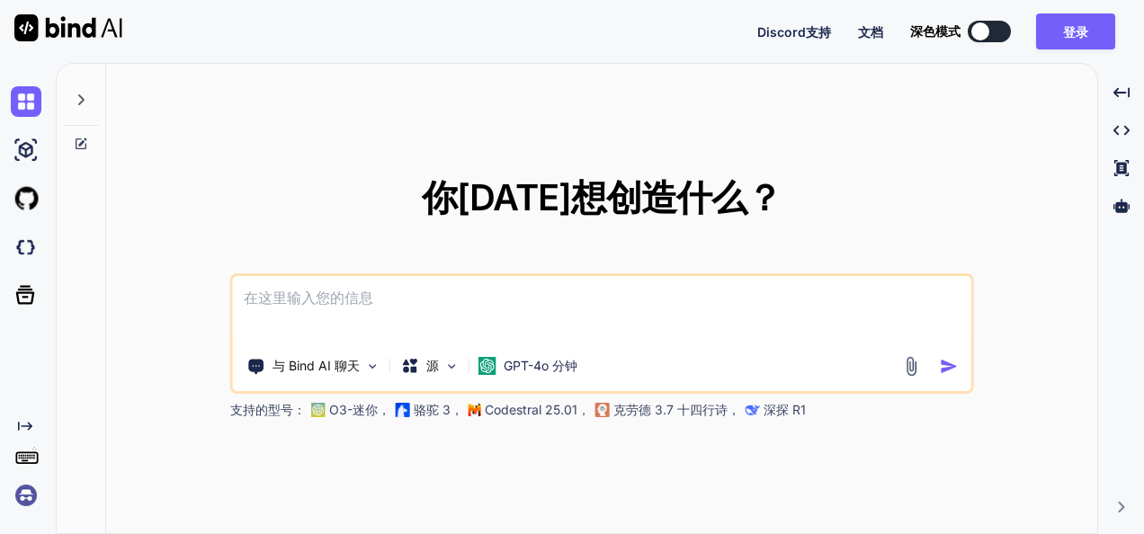
click at [985, 25] on div at bounding box center [980, 31] width 18 height 18
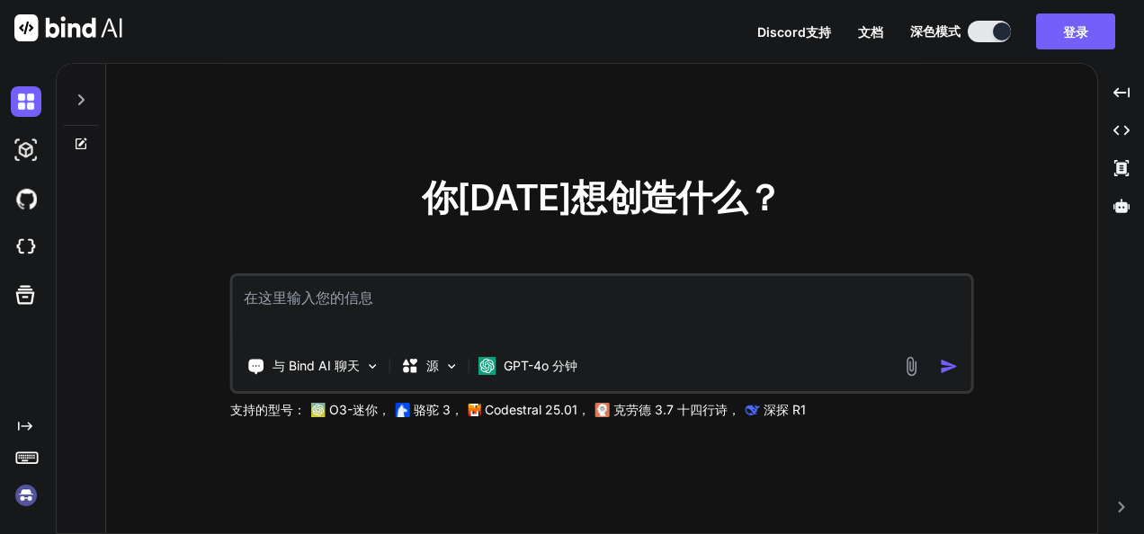
click at [985, 25] on button at bounding box center [988, 32] width 43 height 22
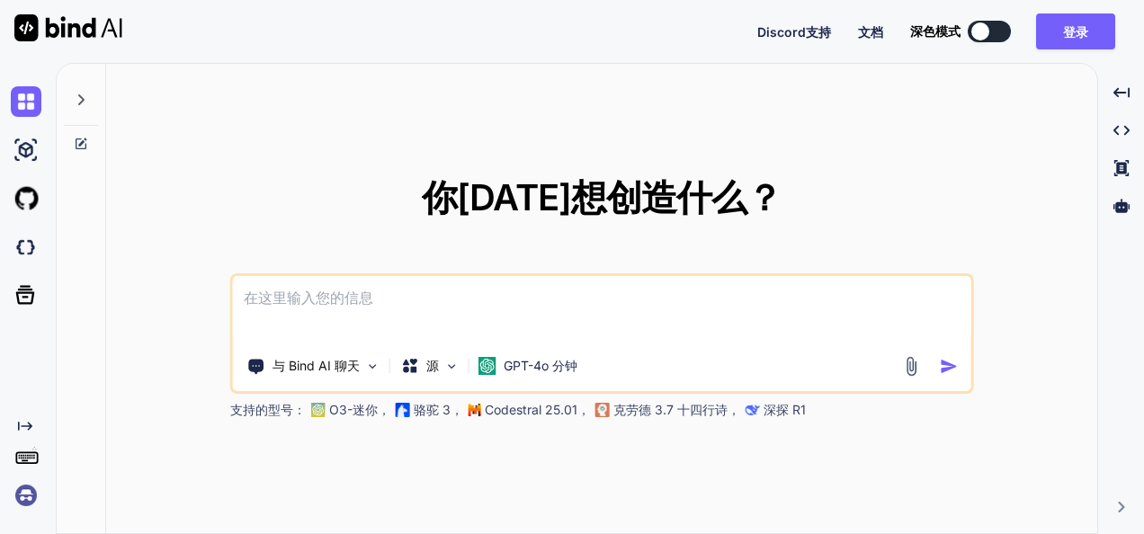
click at [985, 25] on div at bounding box center [980, 31] width 18 height 18
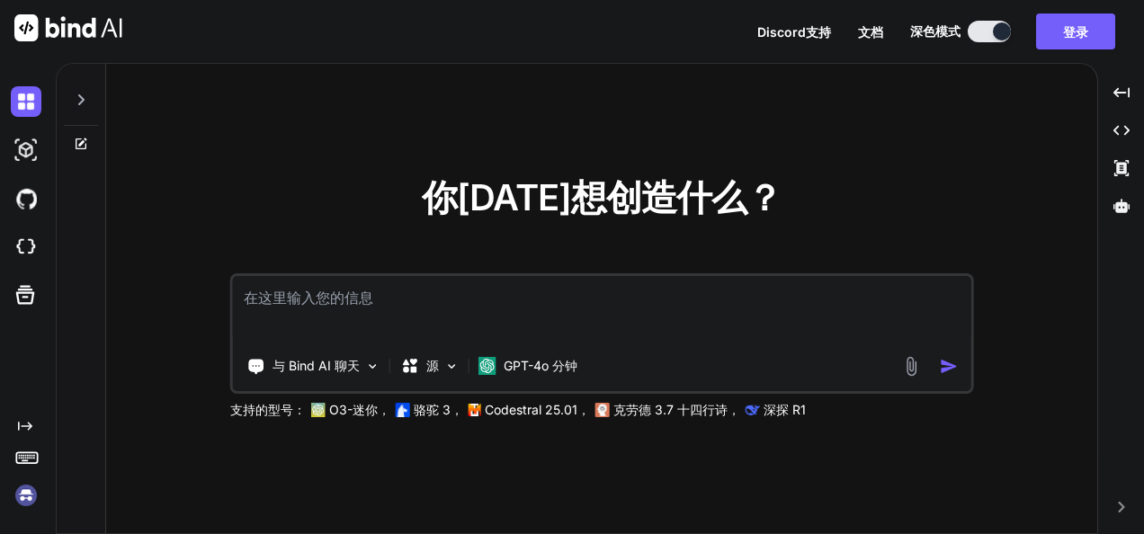
click at [985, 25] on button at bounding box center [988, 32] width 43 height 22
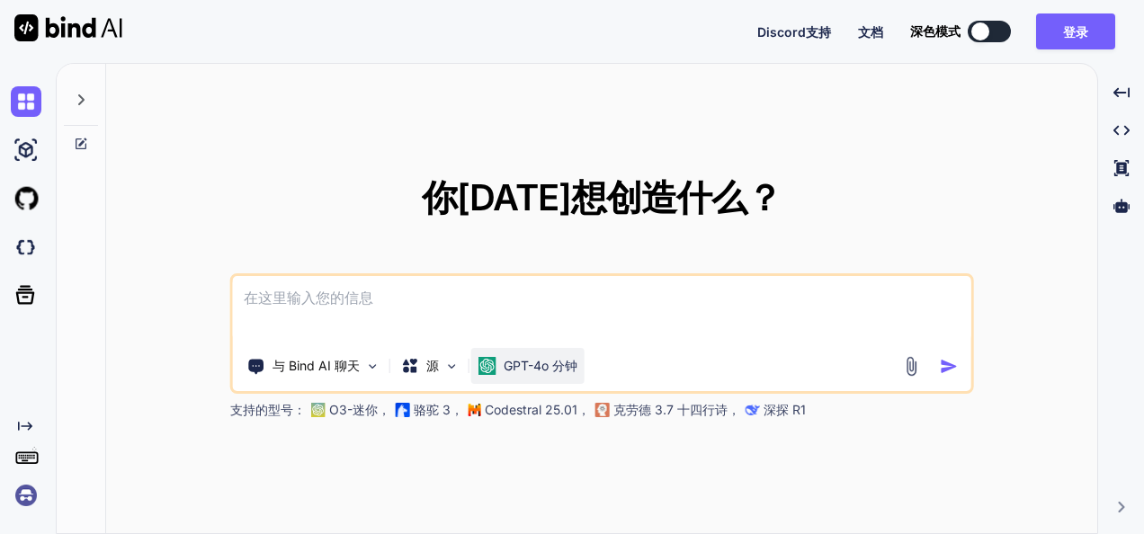
click at [543, 367] on font "GPT-4o 分钟" at bounding box center [541, 365] width 74 height 15
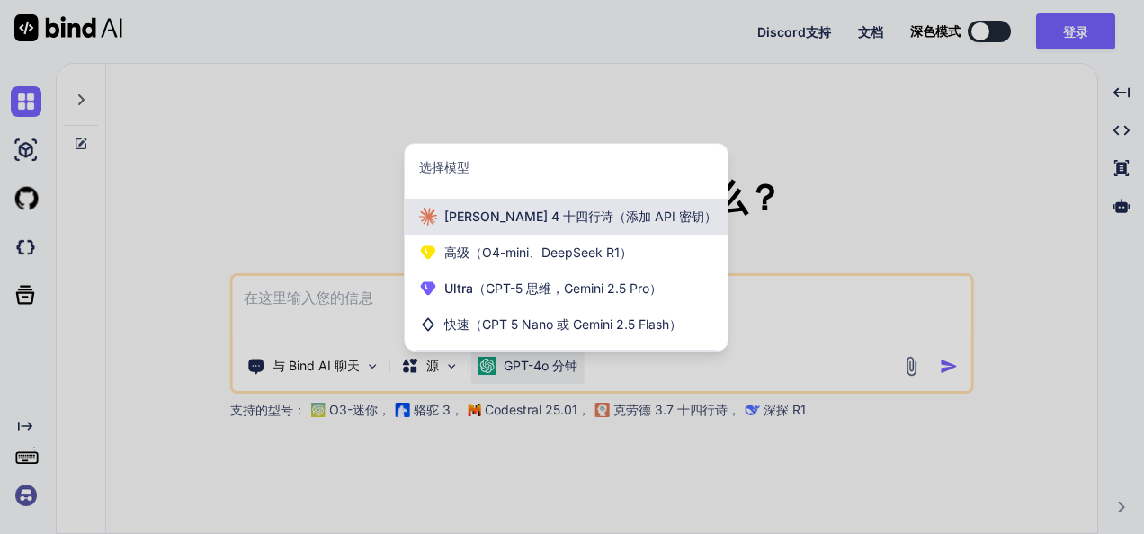
click at [581, 228] on div "Claude 4 十四行诗 （添加 API 密钥）" at bounding box center [566, 217] width 323 height 36
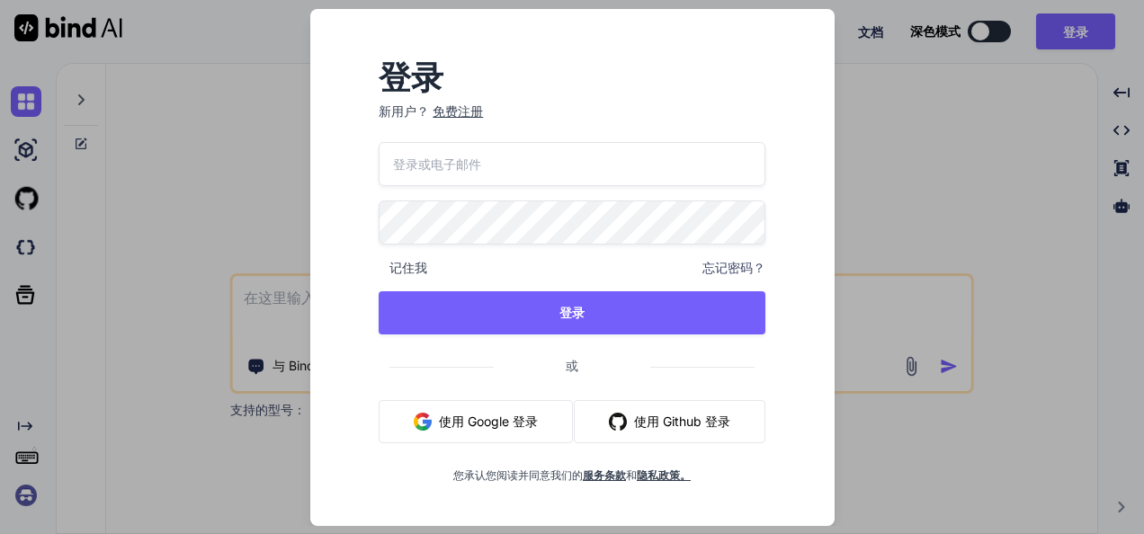
click at [504, 406] on button "使用 Google 登录" at bounding box center [476, 421] width 194 height 43
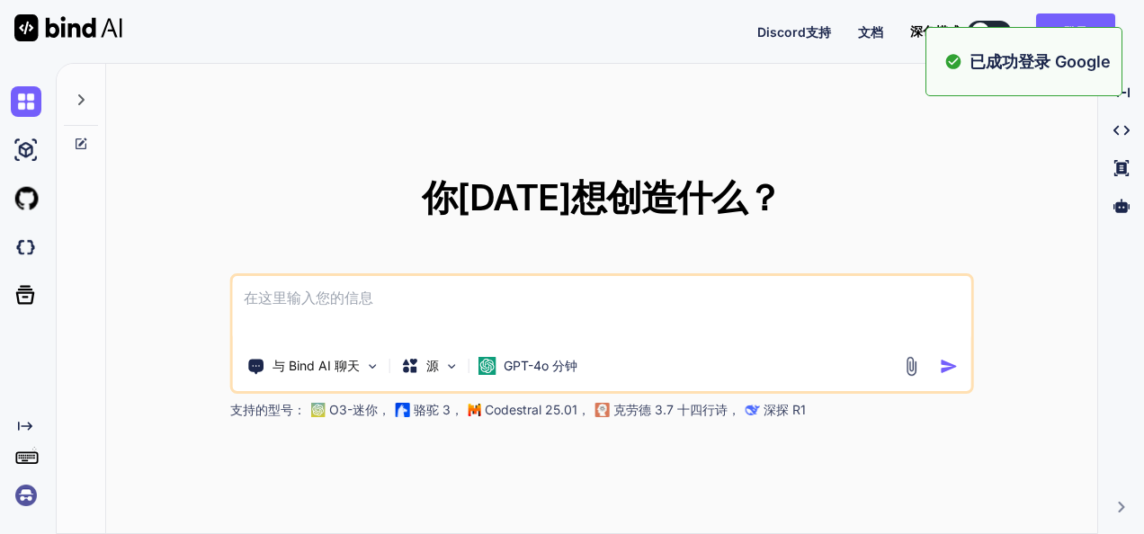
click at [1028, 140] on div "你今天想创造什么？ 与 Bind AI 聊天 源 GPT-4o 分钟 支持的型号： O3-迷你， 骆驼 3， Codestral 25.01， 克劳德 3.7…" at bounding box center [601, 299] width 991 height 471
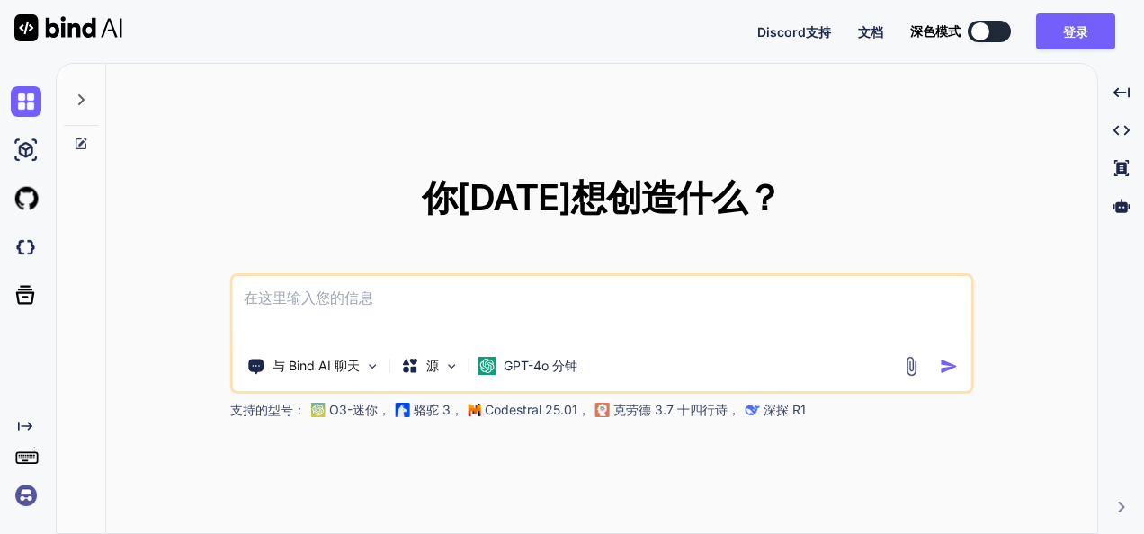
click at [503, 318] on textarea at bounding box center [602, 309] width 738 height 67
click at [457, 354] on div "源" at bounding box center [430, 366] width 73 height 36
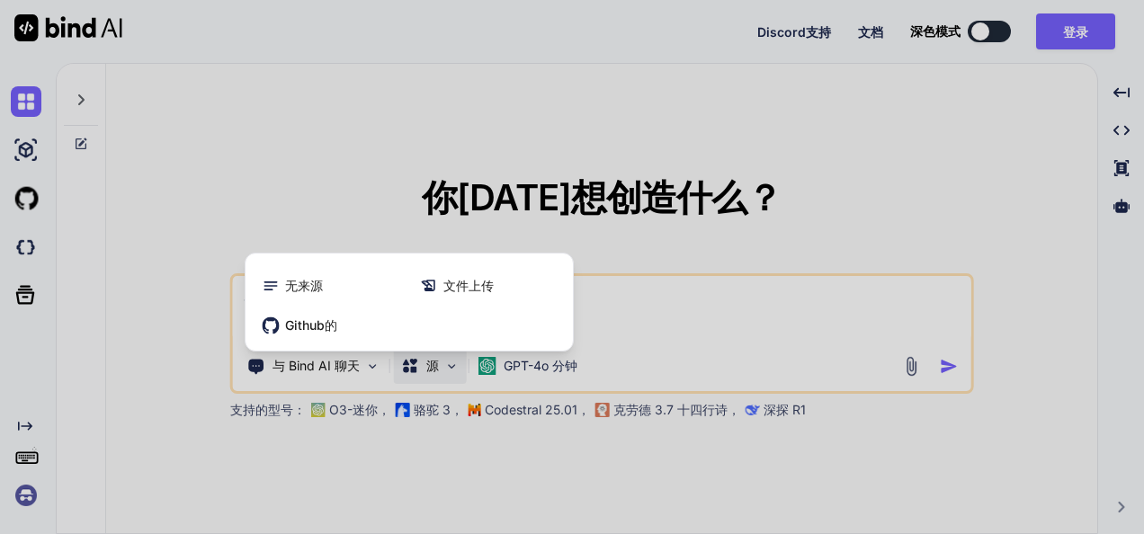
click at [455, 355] on div at bounding box center [572, 267] width 1144 height 534
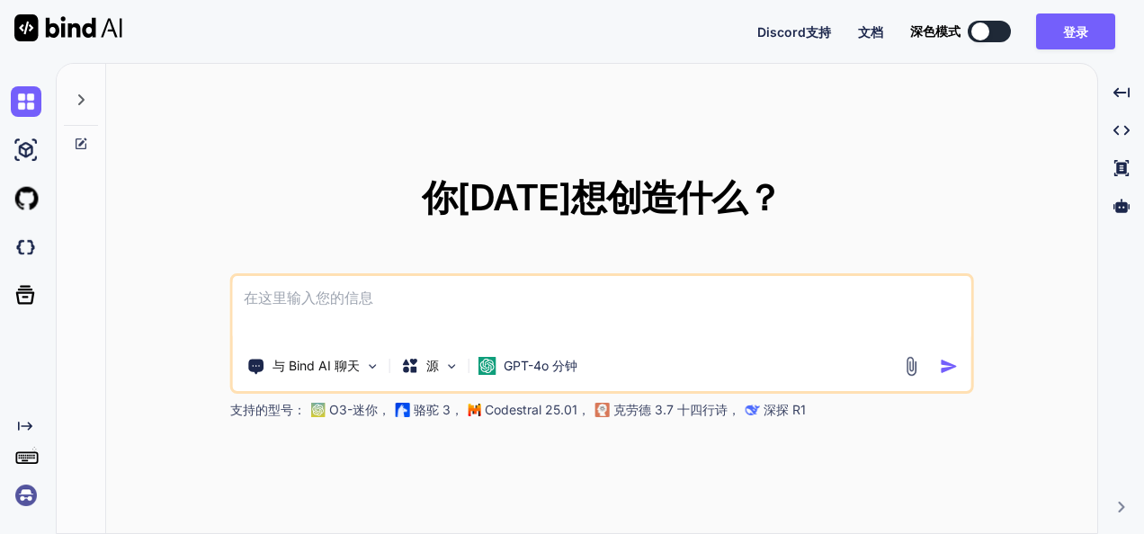
click at [575, 325] on textarea at bounding box center [602, 309] width 738 height 67
click at [549, 360] on font "GPT-4o 分钟" at bounding box center [541, 365] width 74 height 15
type textarea "x"
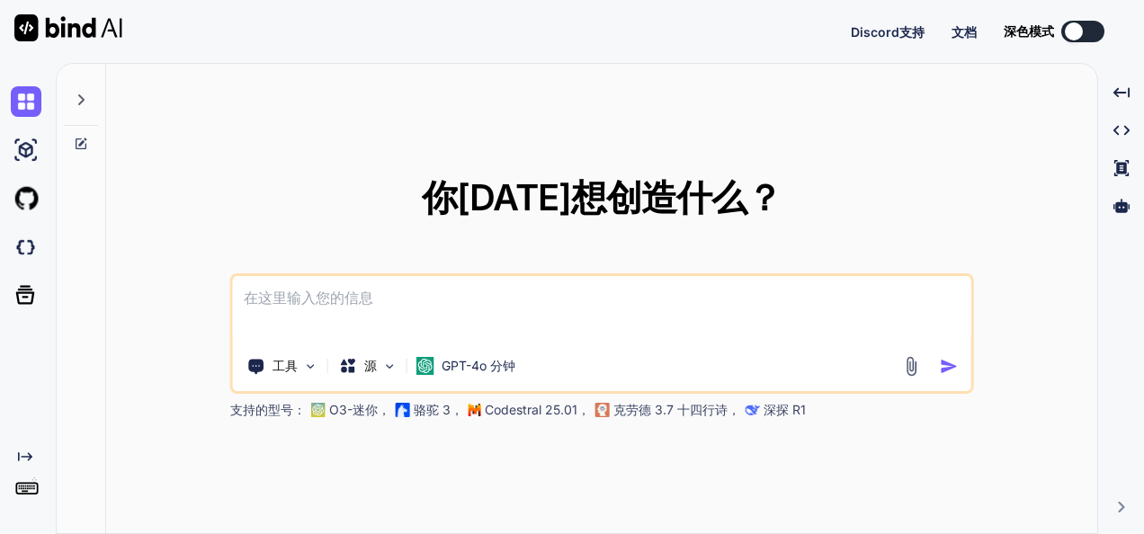
type textarea "x"
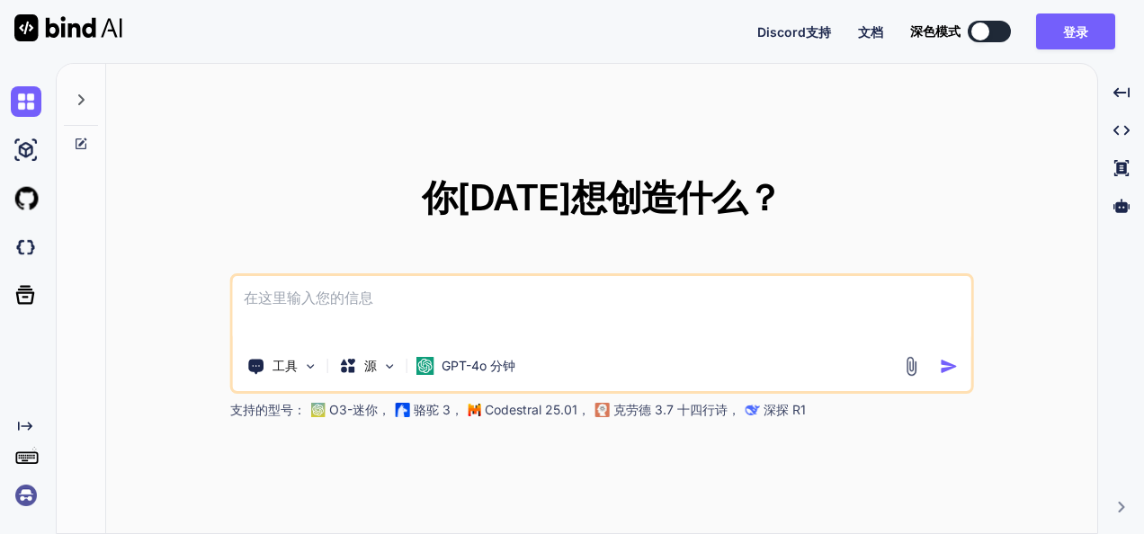
click at [654, 308] on textarea at bounding box center [602, 309] width 738 height 67
